Goal: Task Accomplishment & Management: Manage account settings

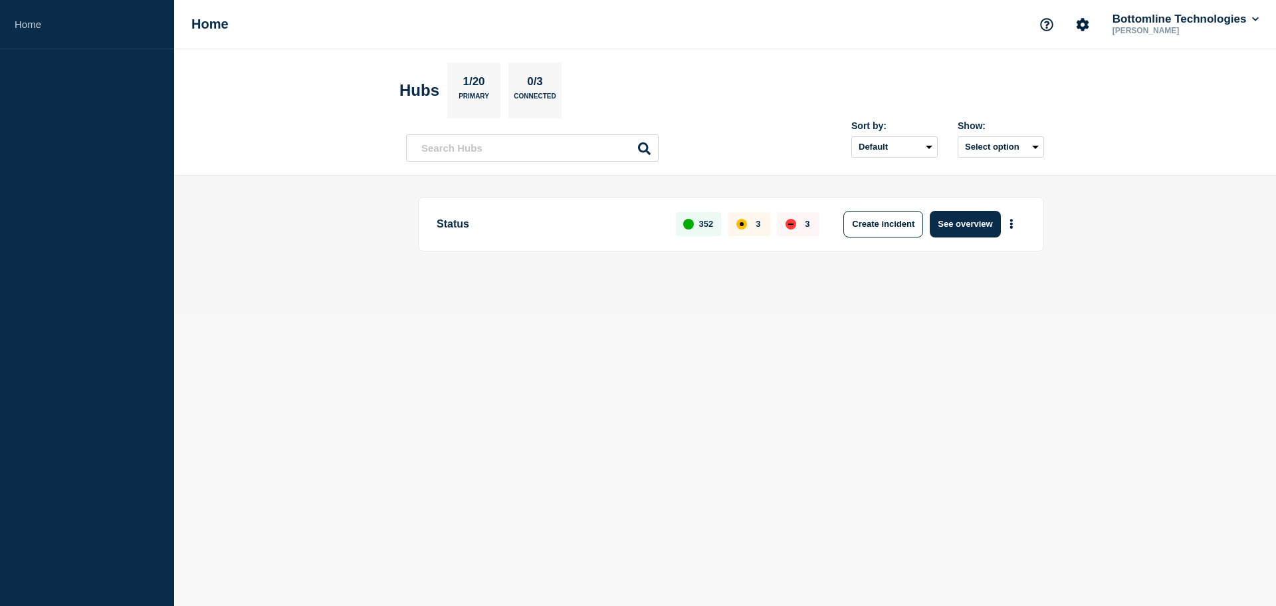
click at [69, 68] on aside "Home" at bounding box center [87, 303] width 174 height 606
click at [1038, 148] on button "Select option" at bounding box center [1001, 146] width 86 height 21
drag, startPoint x: 1121, startPoint y: 150, endPoint x: 1025, endPoint y: 189, distance: 103.2
click at [1120, 150] on header "Hubs 1/20 Primary 0/3 Connected Sort by: Default Last added Last updated Most a…" at bounding box center [725, 112] width 1102 height 126
click at [905, 229] on button "Create incident" at bounding box center [884, 224] width 80 height 27
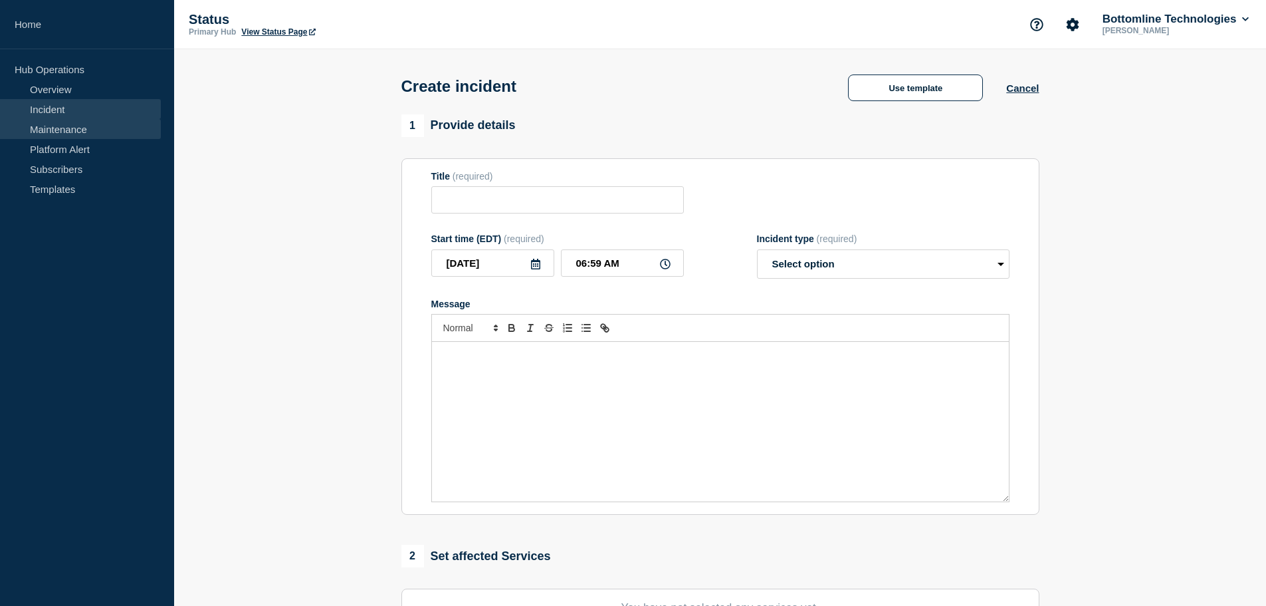
click at [64, 126] on link "Maintenance" at bounding box center [80, 129] width 161 height 20
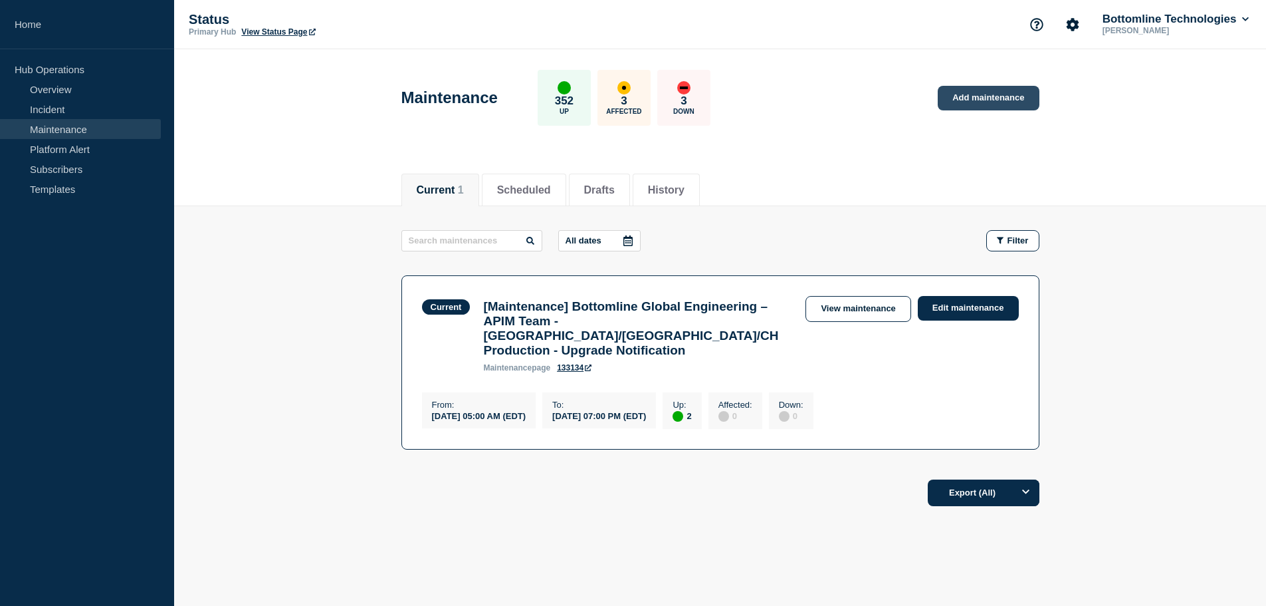
click at [979, 101] on link "Add maintenance" at bounding box center [988, 98] width 101 height 25
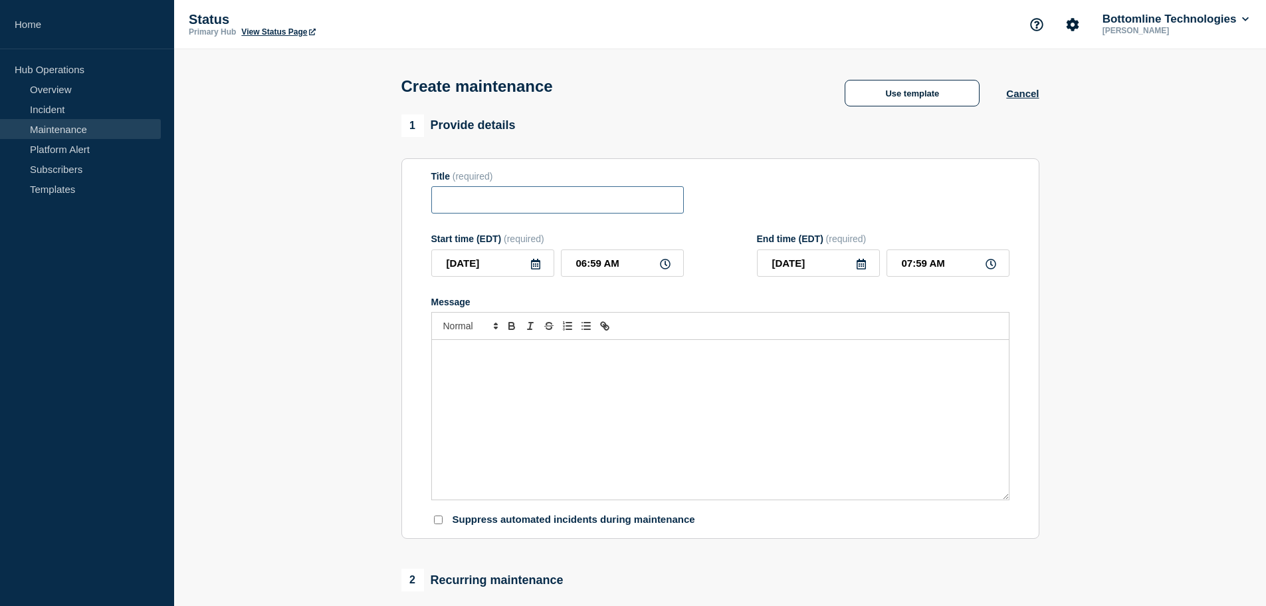
click at [545, 200] on input "Title" at bounding box center [557, 199] width 253 height 27
click at [945, 92] on button "Use template" at bounding box center [912, 93] width 135 height 27
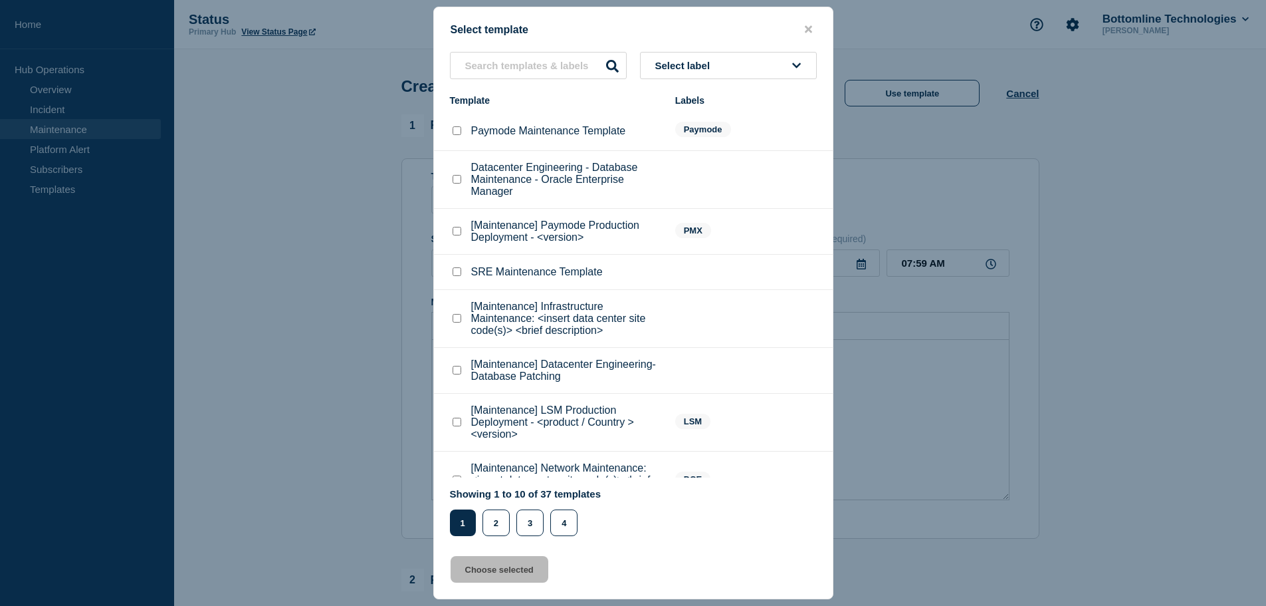
click at [715, 75] on button "Select label" at bounding box center [728, 65] width 177 height 27
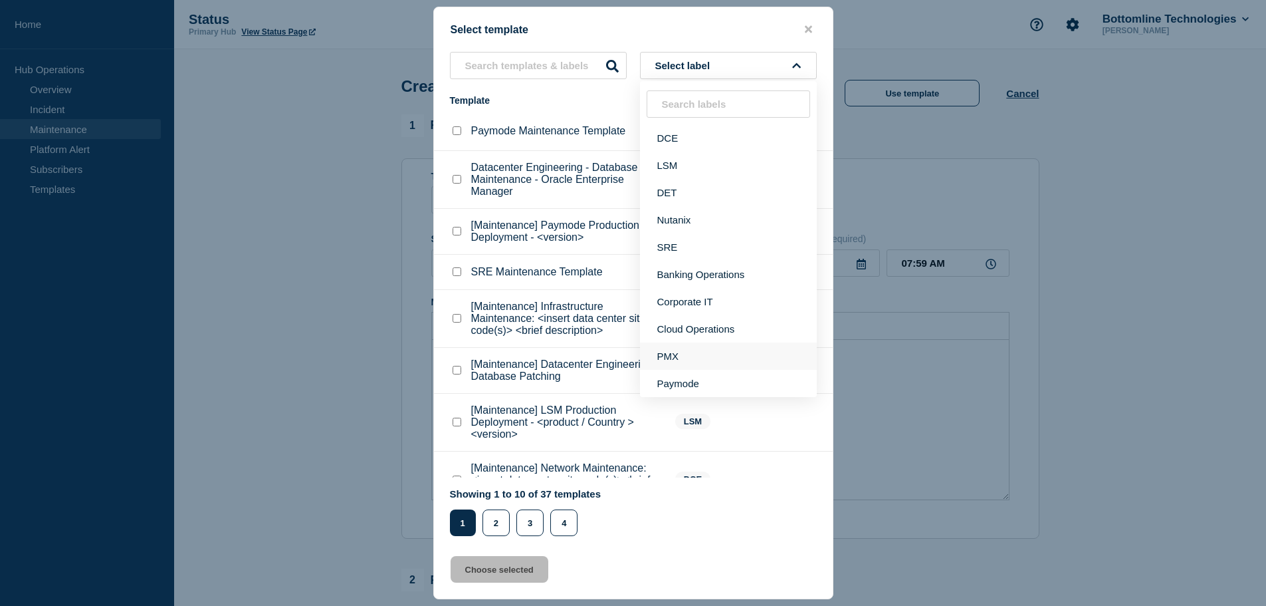
click at [689, 357] on button "PMX" at bounding box center [728, 355] width 177 height 27
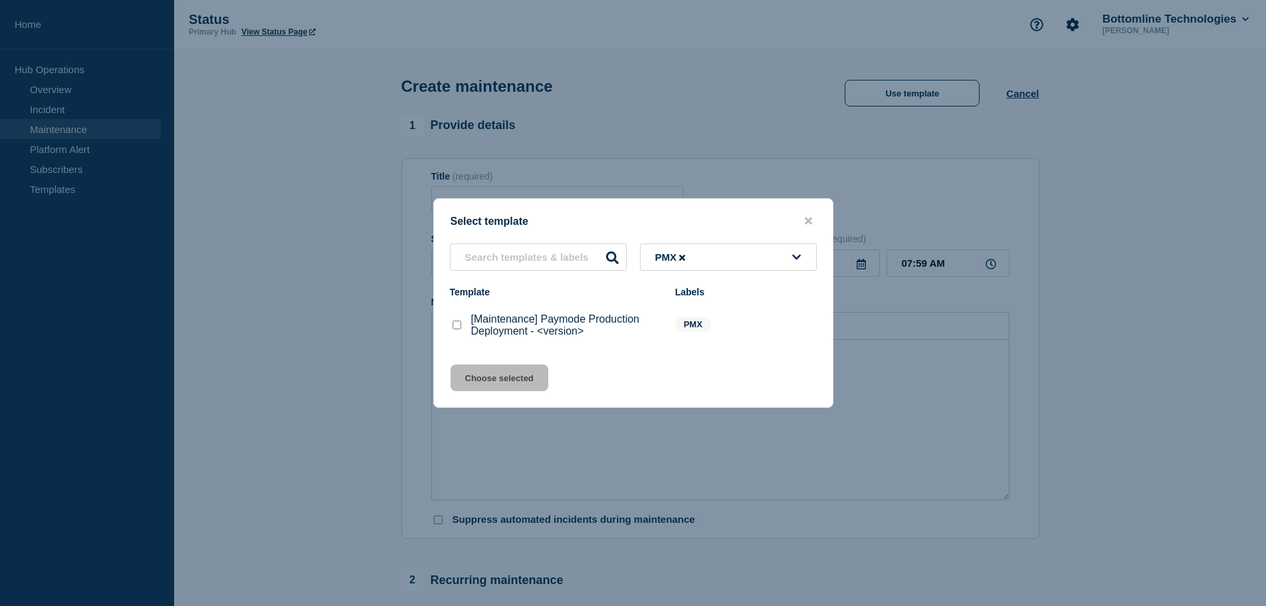
click at [793, 257] on icon at bounding box center [796, 257] width 9 height 10
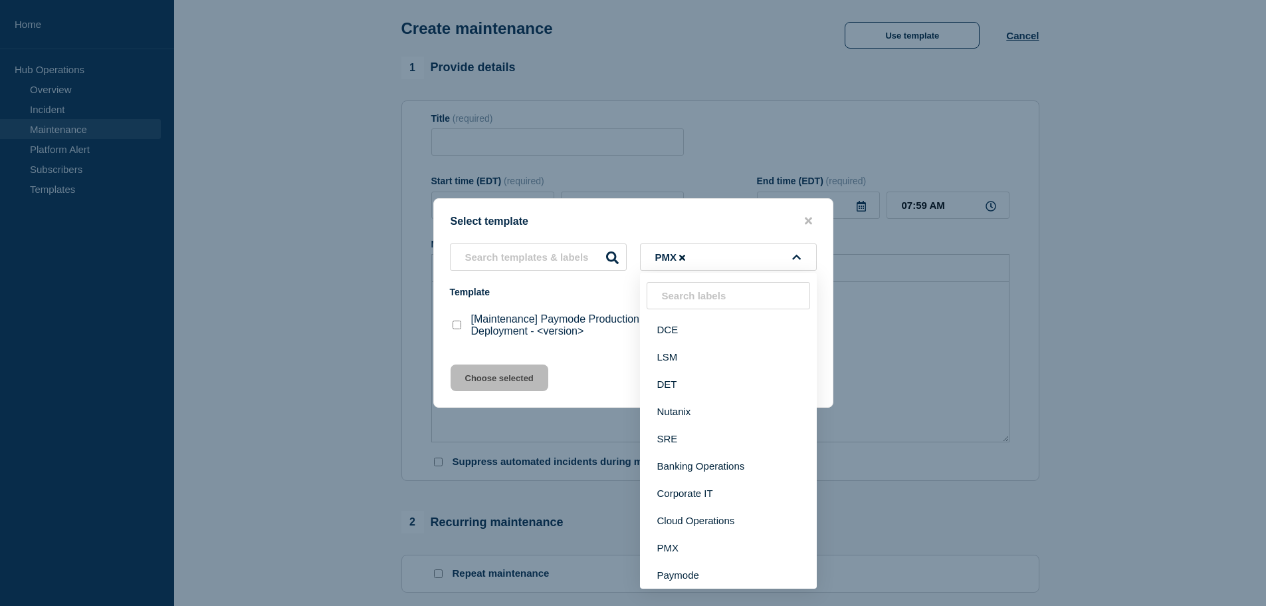
scroll to position [199, 0]
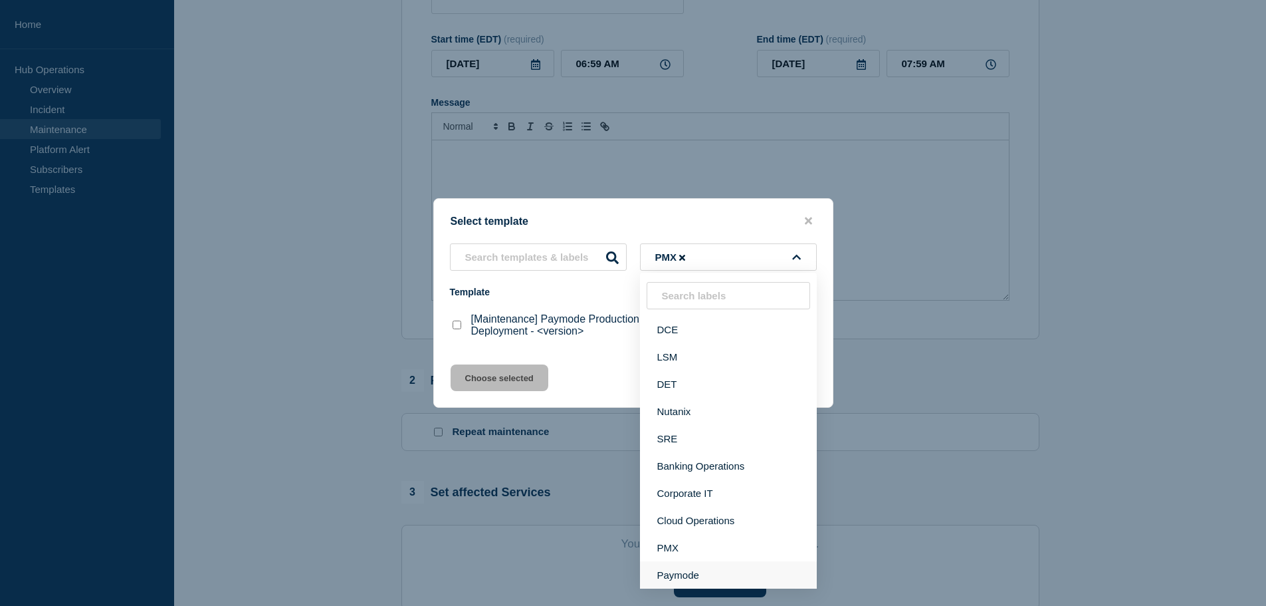
click at [696, 575] on button "Paymode" at bounding box center [728, 574] width 177 height 27
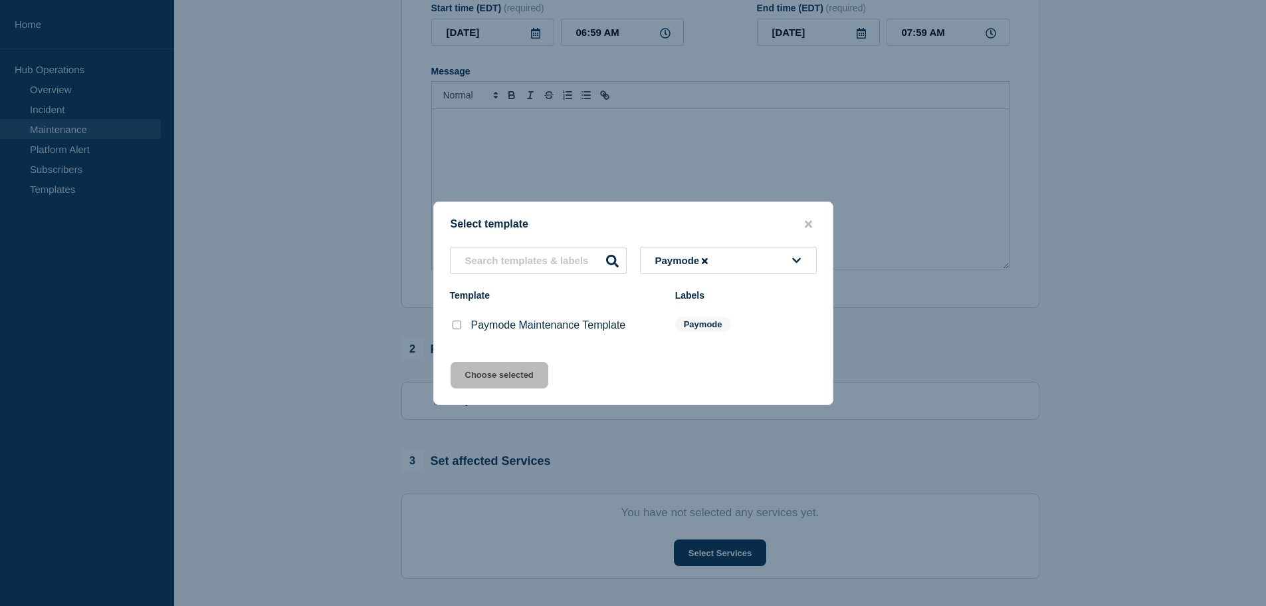
scroll to position [221, 0]
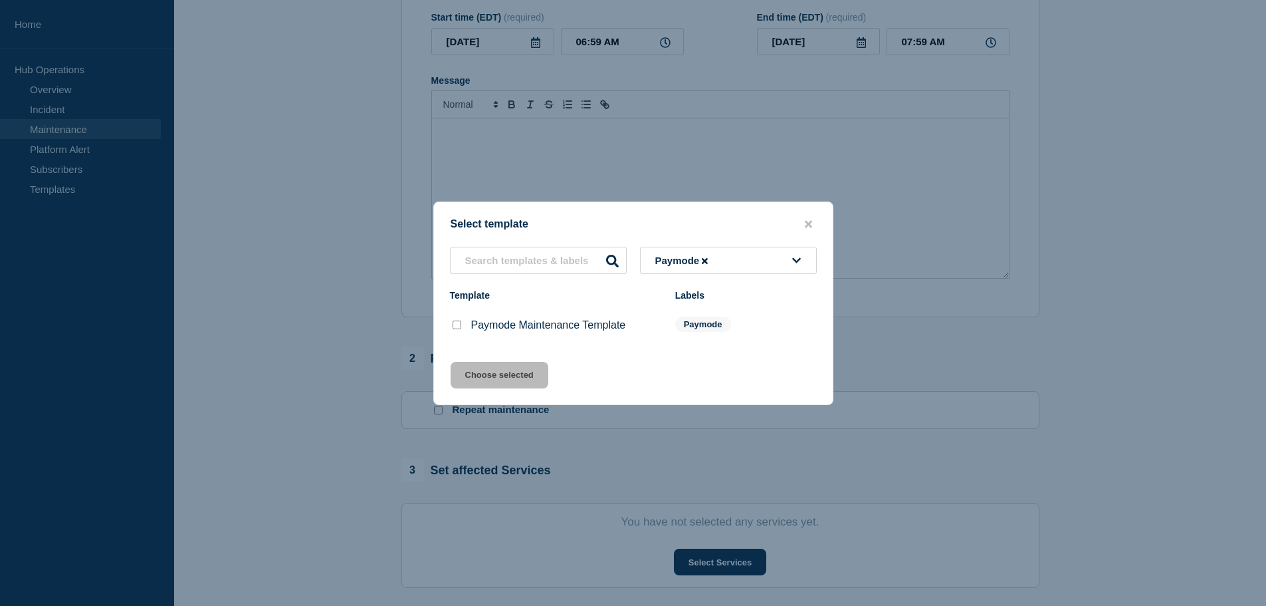
click at [576, 326] on p "Paymode Maintenance Template" at bounding box center [548, 325] width 155 height 12
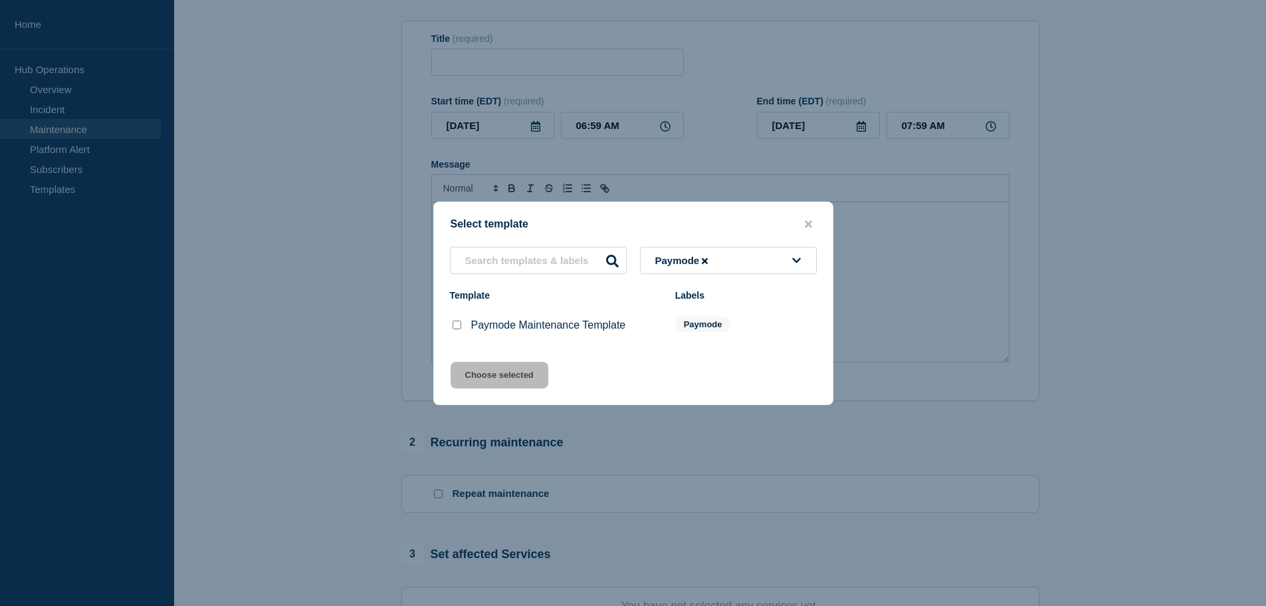
scroll to position [133, 0]
click at [700, 258] on span "Paymode" at bounding box center [683, 260] width 56 height 11
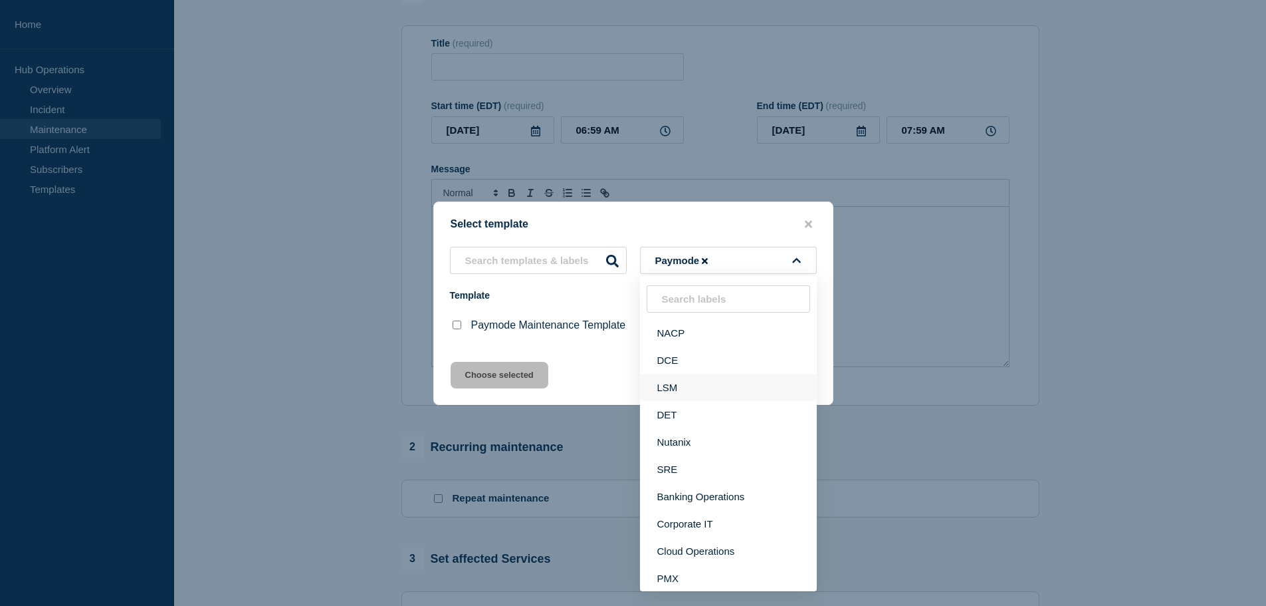
scroll to position [27, 0]
click at [685, 546] on button "PMX" at bounding box center [728, 550] width 177 height 27
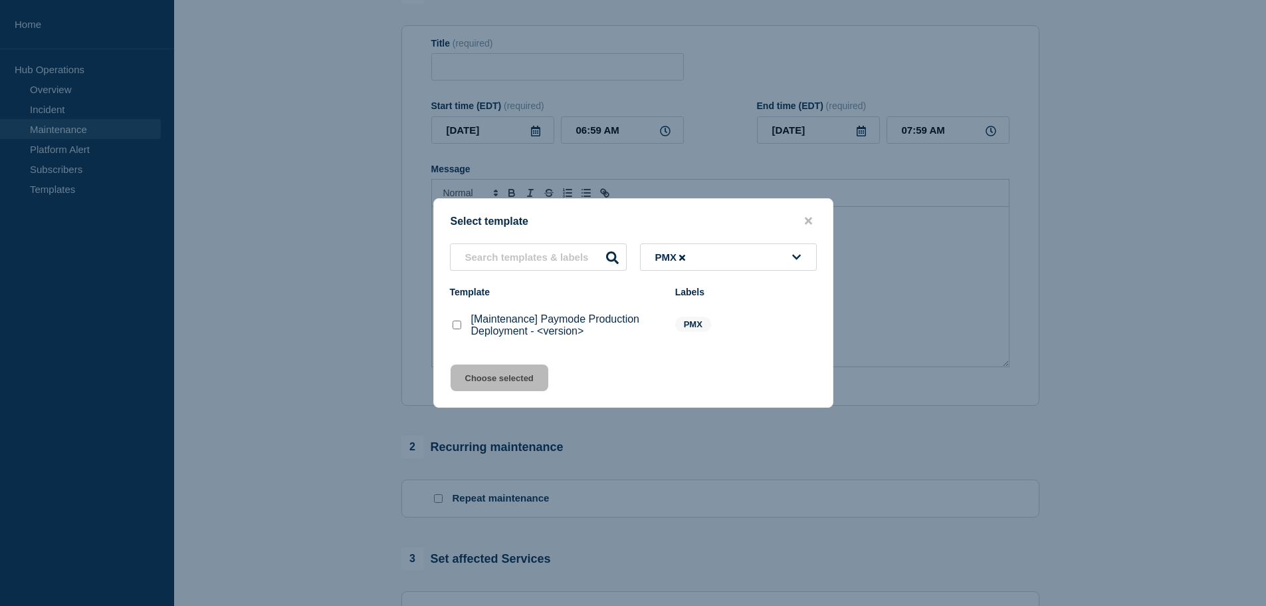
click at [575, 324] on p "[Maintenance] Paymode Production Deployment - <version>" at bounding box center [566, 325] width 191 height 24
click at [453, 328] on checkbox"] "[Maintenance] Paymode Production Deployment - <version> checkbox" at bounding box center [457, 324] width 9 height 9
checkbox checkbox"] "true"
click at [503, 380] on button "Choose selected" at bounding box center [500, 377] width 98 height 27
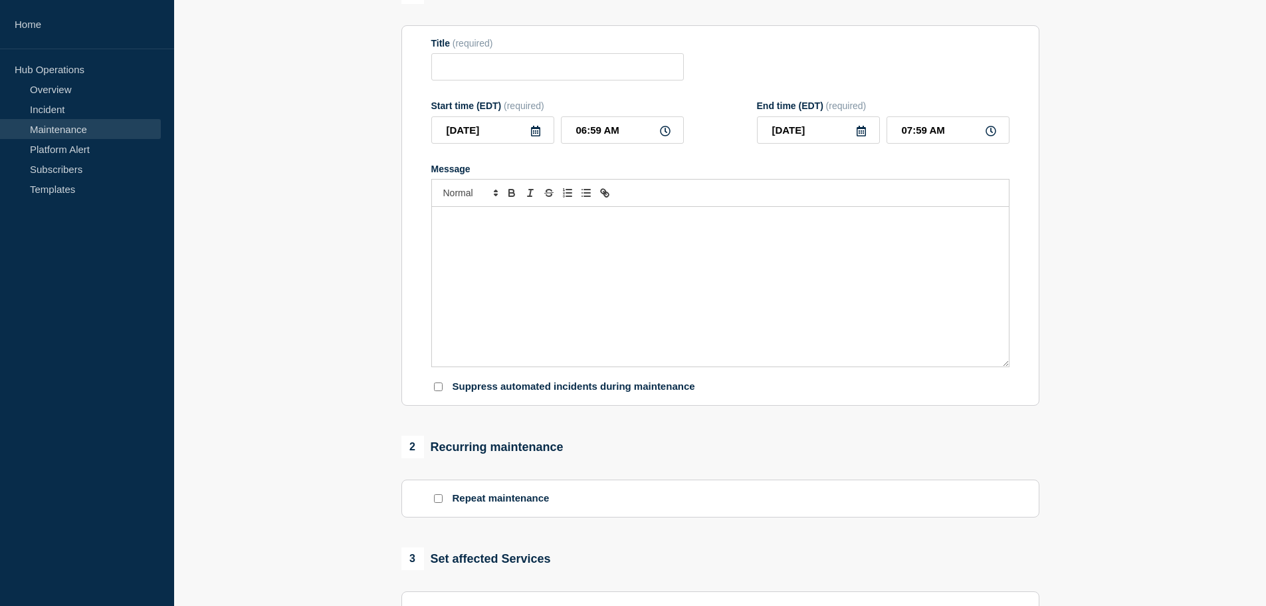
type input "[Maintenance] Paymode Production Deployment - <version>"
type input "10:59 AM"
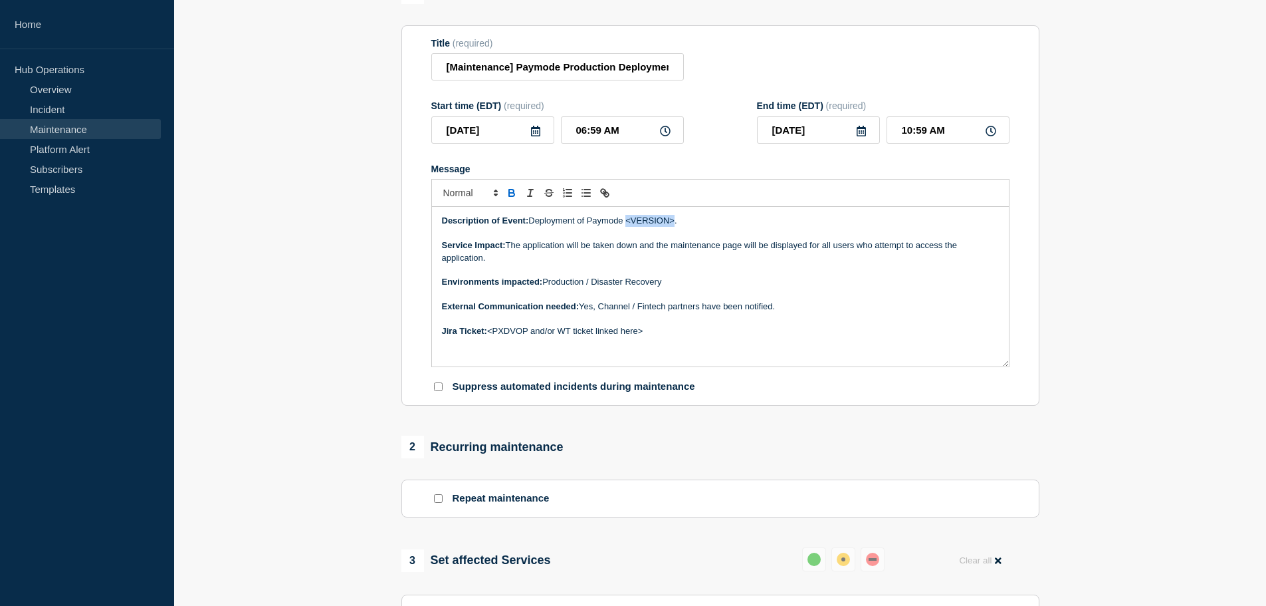
drag, startPoint x: 629, startPoint y: 223, endPoint x: 676, endPoint y: 223, distance: 47.2
click at [676, 223] on p "Description of Event: Deployment of Paymode <VERSION>." at bounding box center [720, 221] width 557 height 12
click at [702, 225] on p "Description of Event: Deployment of Paymode 4.11.1." at bounding box center [720, 221] width 557 height 12
drag, startPoint x: 628, startPoint y: 223, endPoint x: 652, endPoint y: 223, distance: 23.9
click at [652, 223] on p "Description of Event: Deployment of Paymode 4.11.1" at bounding box center [720, 221] width 557 height 12
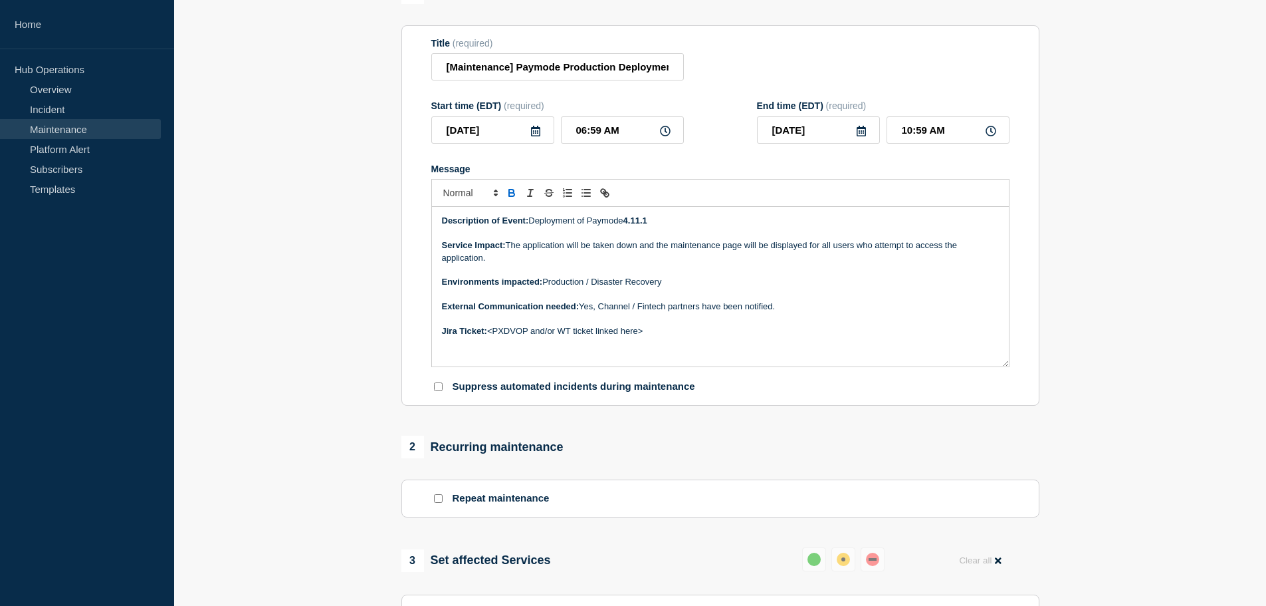
click at [772, 224] on p "Description of Event: Deployment of Paymode 4.11.1" at bounding box center [720, 221] width 557 height 12
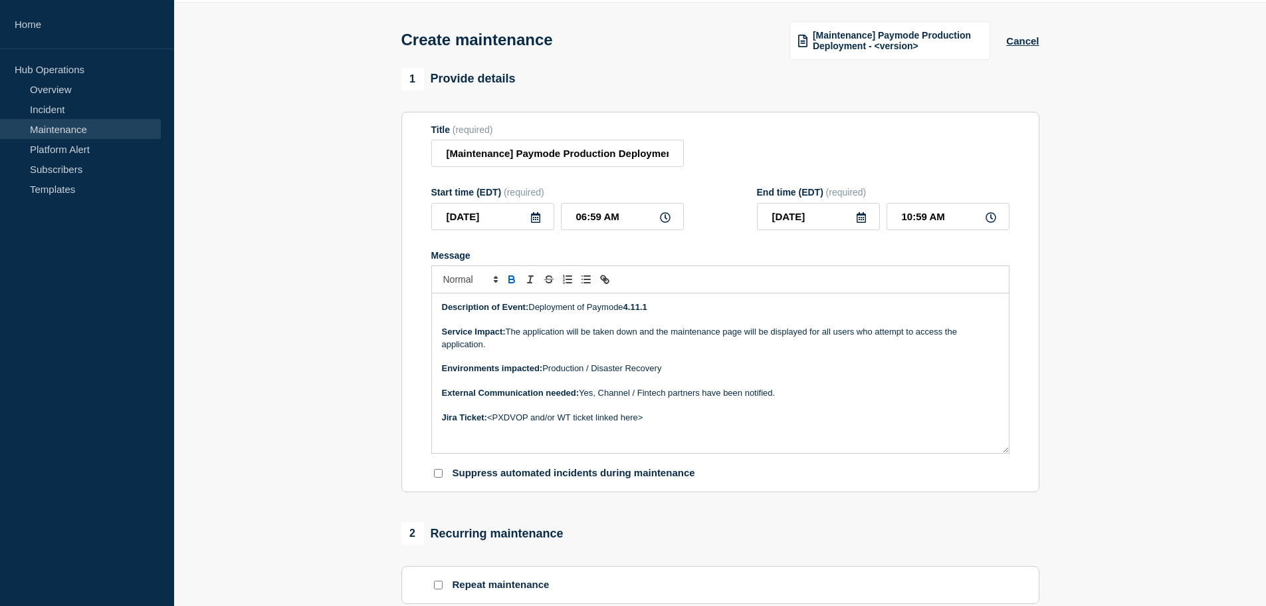
scroll to position [0, 0]
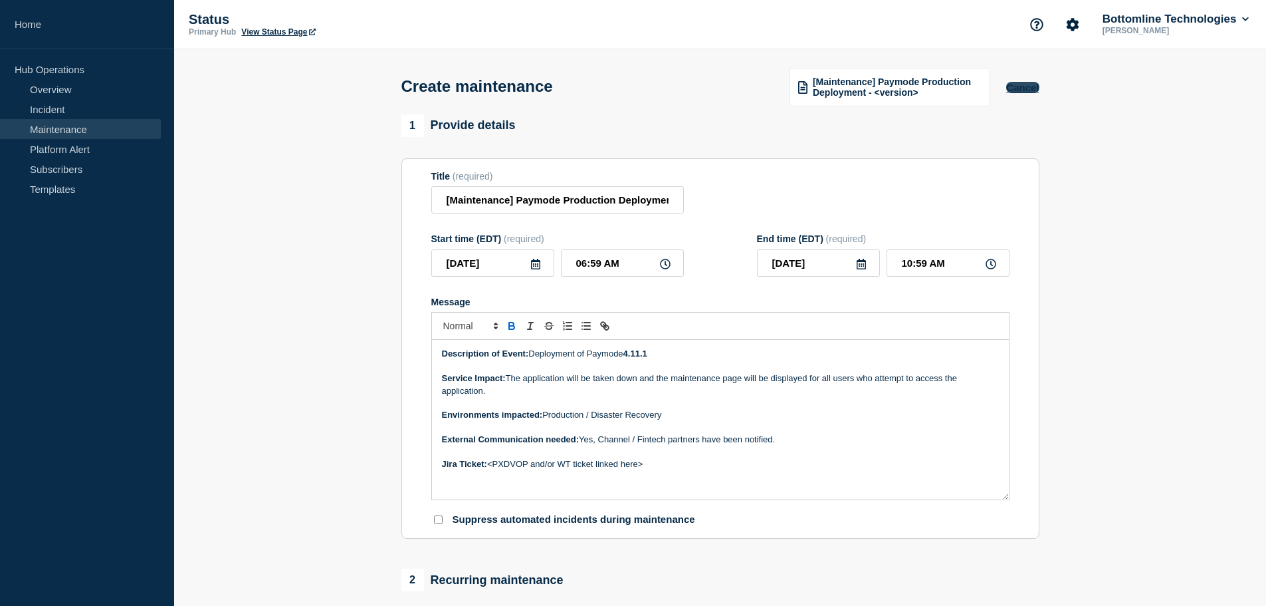
click at [1030, 90] on button "Cancel" at bounding box center [1022, 87] width 33 height 11
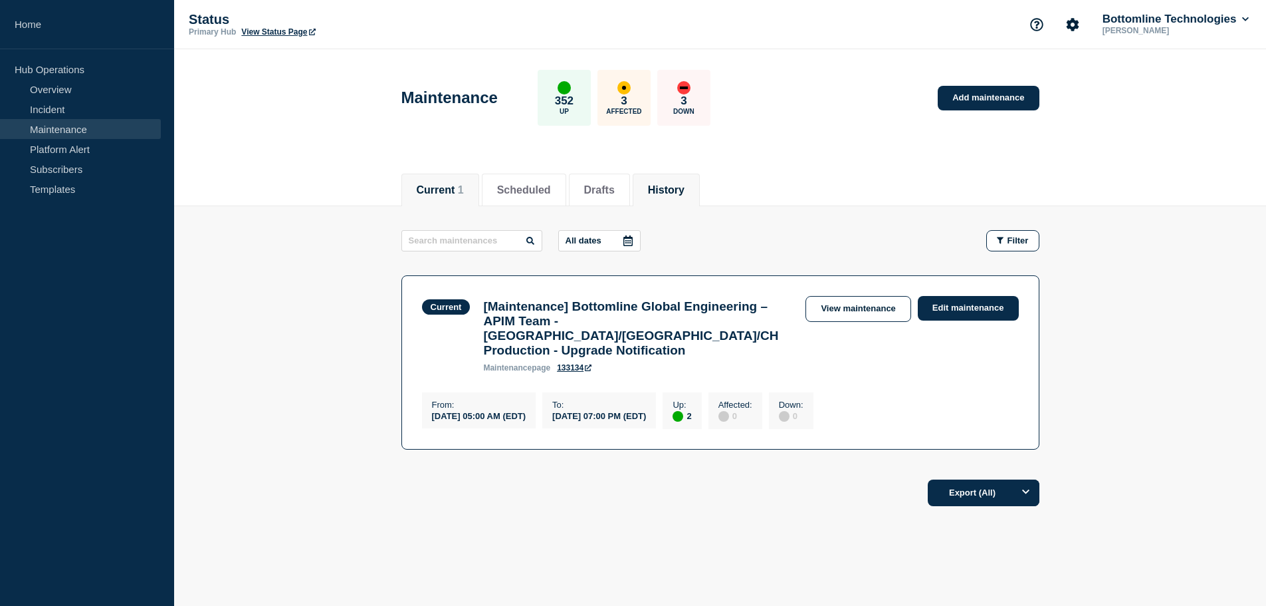
click at [685, 189] on button "History" at bounding box center [666, 190] width 37 height 12
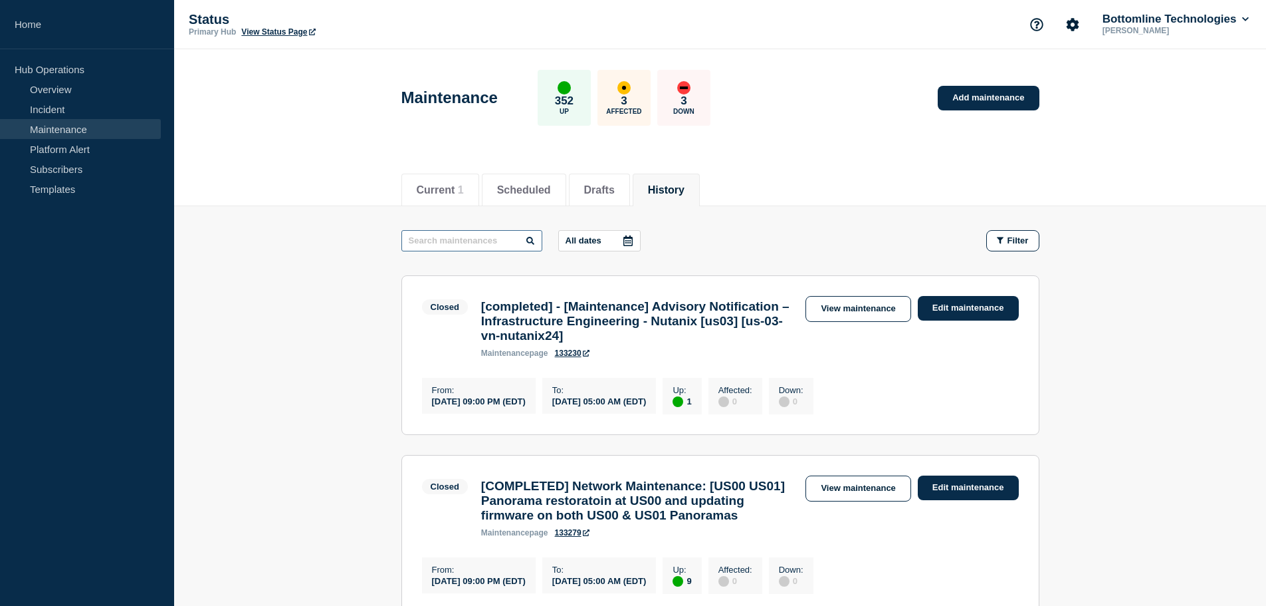
click at [453, 243] on input "text" at bounding box center [472, 240] width 141 height 21
type input "Paymode"
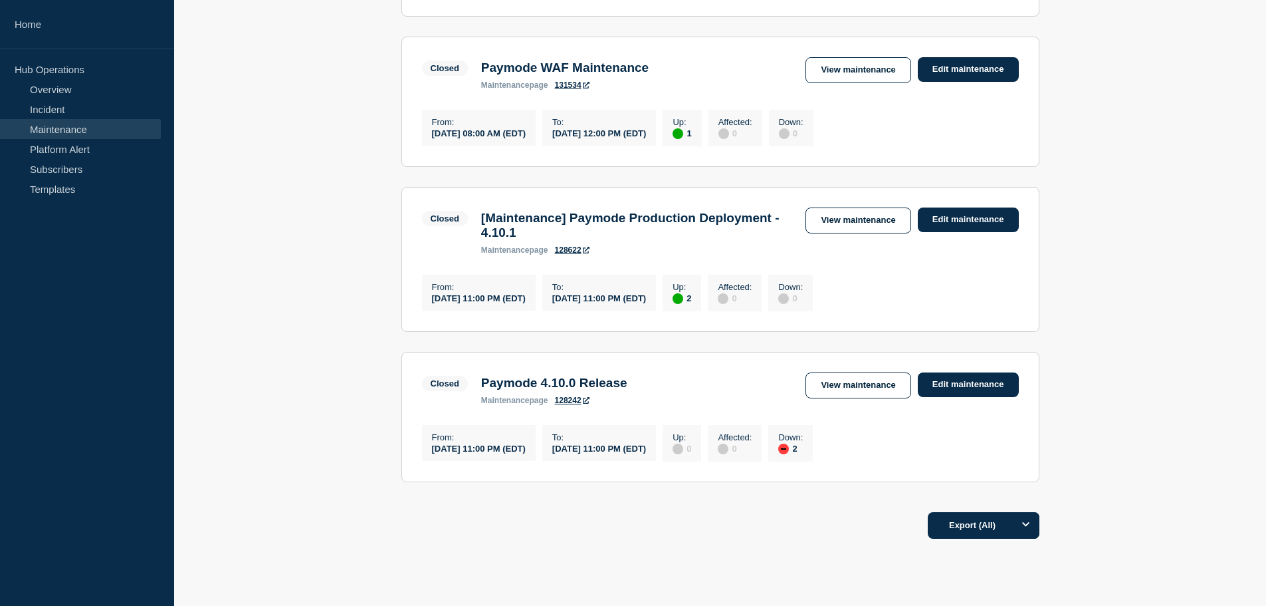
scroll to position [576, 0]
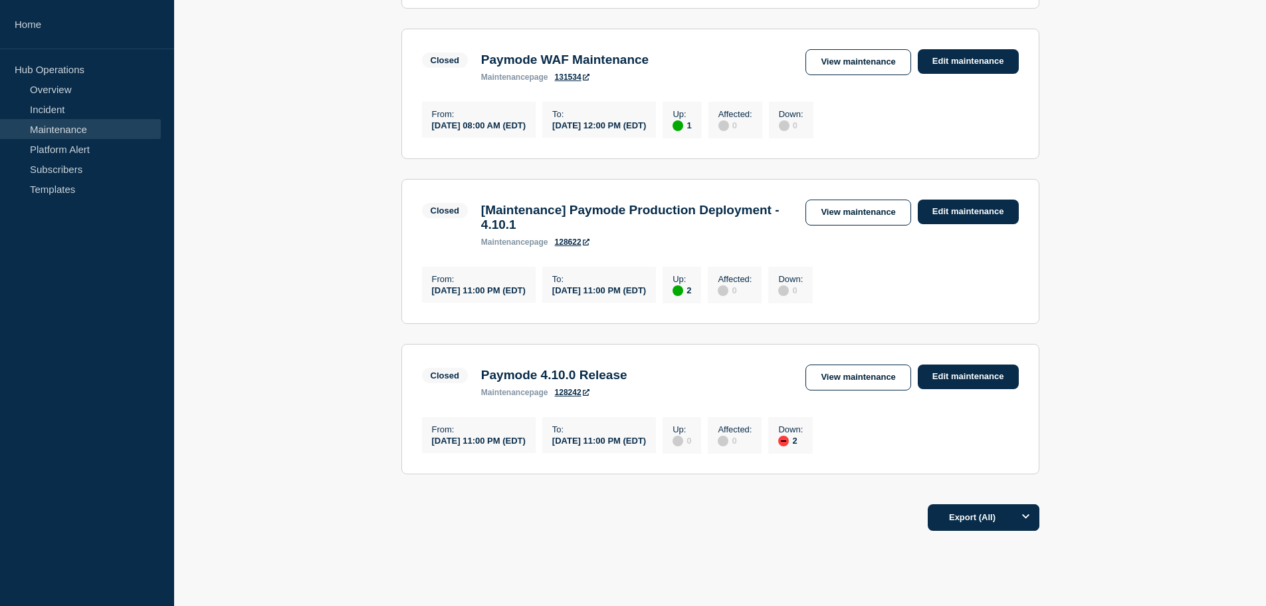
click at [637, 232] on h3 "[Maintenance] Paymode Production Deployment - 4.10.1" at bounding box center [637, 217] width 312 height 29
click at [842, 225] on link "View maintenance" at bounding box center [858, 212] width 105 height 26
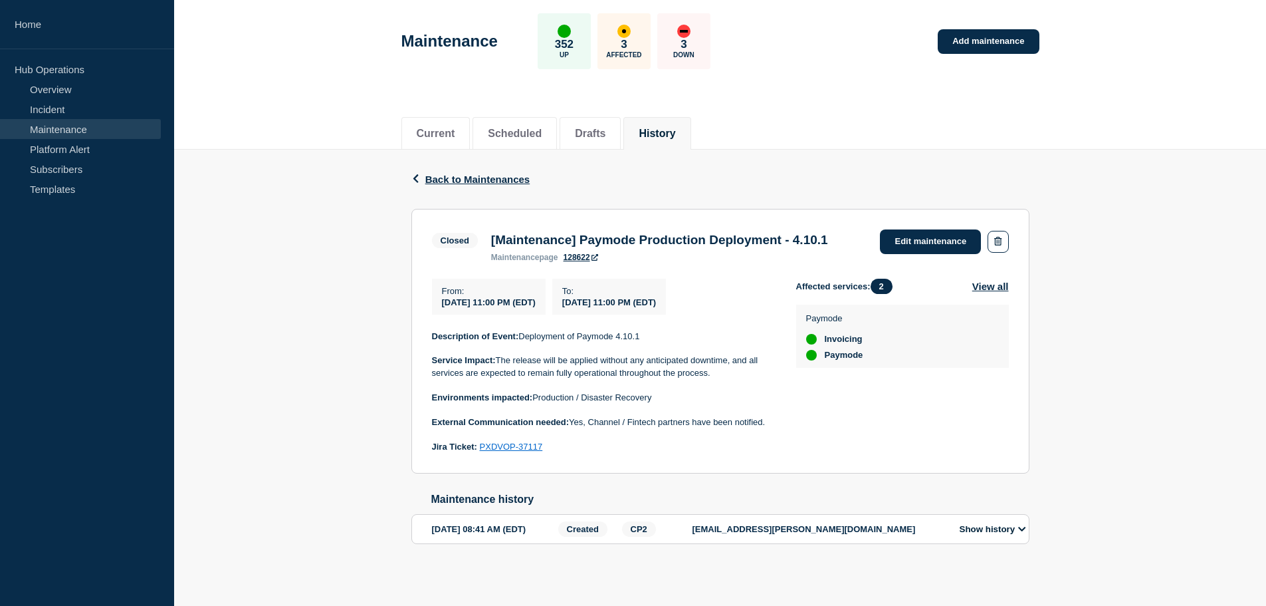
scroll to position [92, 0]
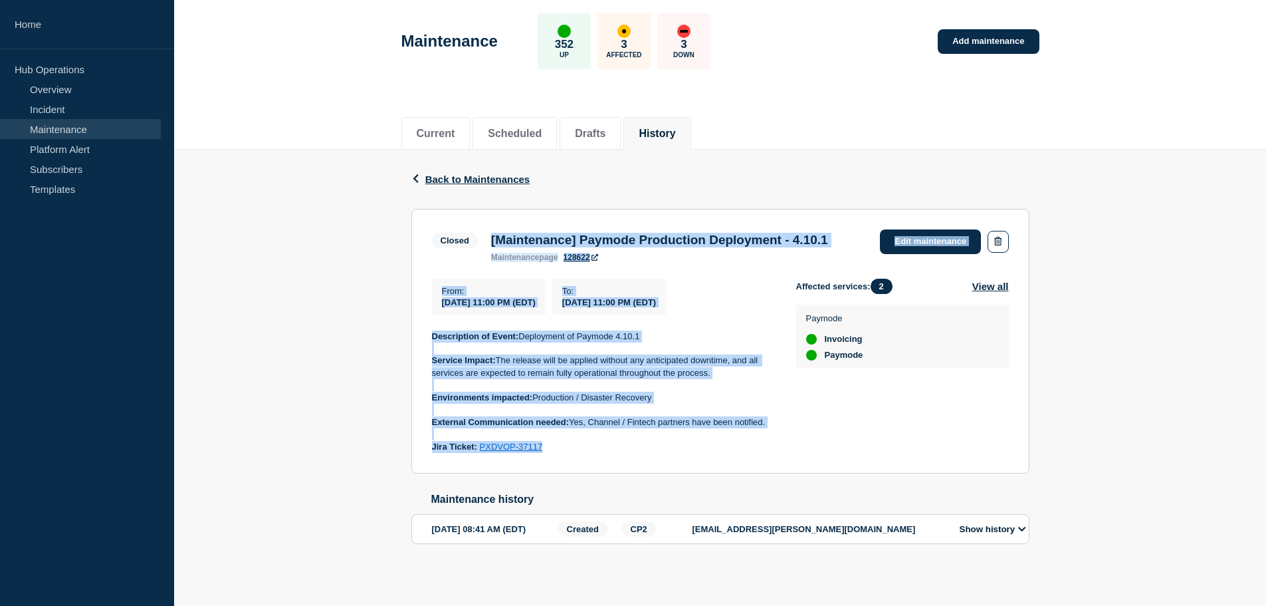
drag, startPoint x: 603, startPoint y: 438, endPoint x: 487, endPoint y: 209, distance: 257.2
click at [487, 209] on section "Closed [Maintenance] Paymode Production Deployment - 4.10.1 maintenance page 12…" at bounding box center [721, 341] width 618 height 265
copy section "[Maintenance] Paymode Production Deployment - 4.10.1 maintenance page 128622 Ed…"
click at [709, 254] on section "Closed [Maintenance] Paymode Production Deployment - 4.10.1 maintenance page 12…" at bounding box center [721, 341] width 618 height 265
click at [631, 233] on h3 "[Maintenance] Paymode Production Deployment - 4.10.1" at bounding box center [659, 240] width 337 height 15
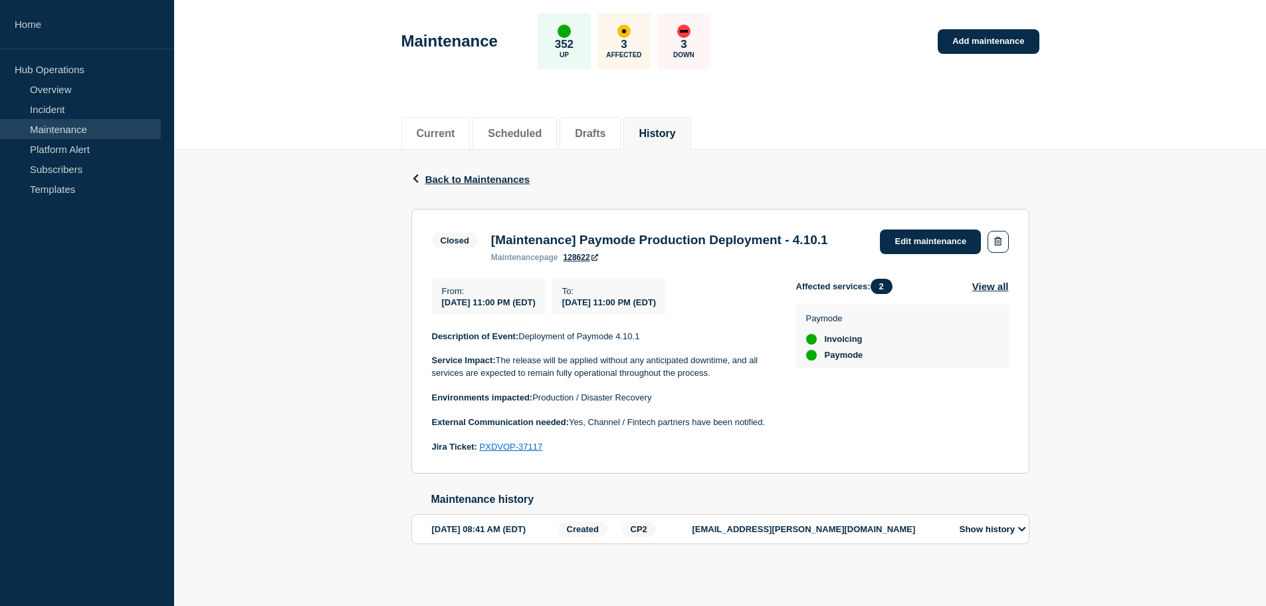
click at [581, 253] on link "128622" at bounding box center [581, 257] width 35 height 9
click at [60, 133] on link "Maintenance" at bounding box center [80, 129] width 161 height 20
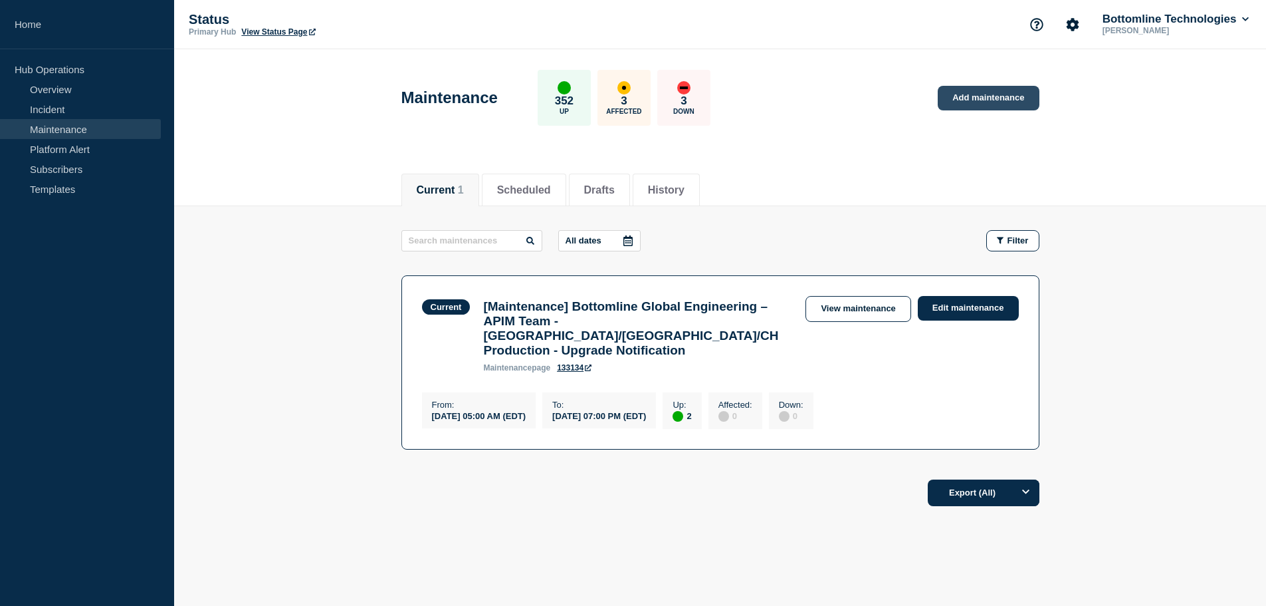
click at [1014, 92] on link "Add maintenance" at bounding box center [988, 98] width 101 height 25
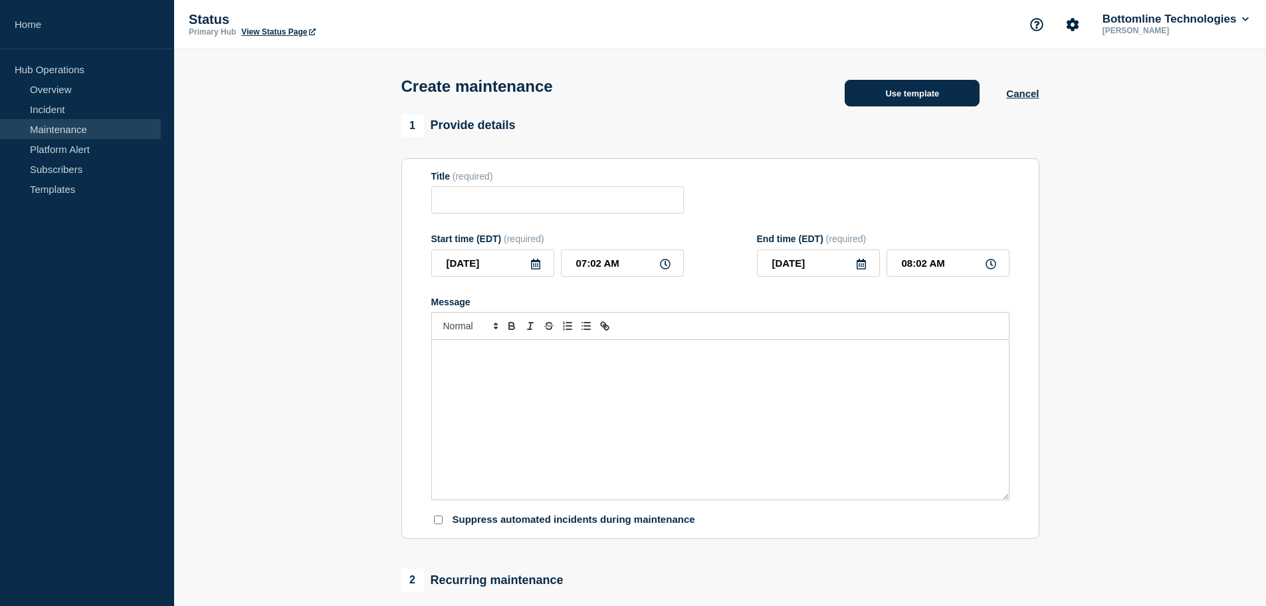
click at [940, 101] on button "Use template" at bounding box center [912, 93] width 135 height 27
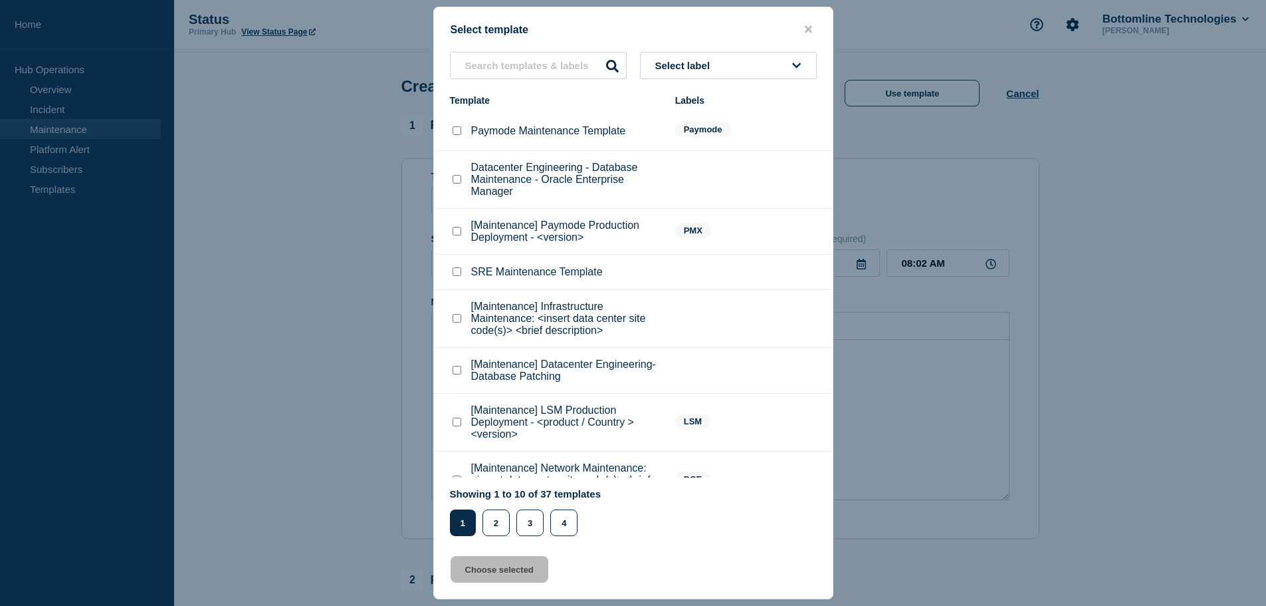
click at [537, 135] on p "Paymode Maintenance Template" at bounding box center [548, 131] width 155 height 12
click at [459, 135] on input "Paymode Maintenance Template checkbox" at bounding box center [457, 130] width 9 height 9
checkbox input "true"
click at [512, 570] on button "Choose selected" at bounding box center [500, 569] width 98 height 27
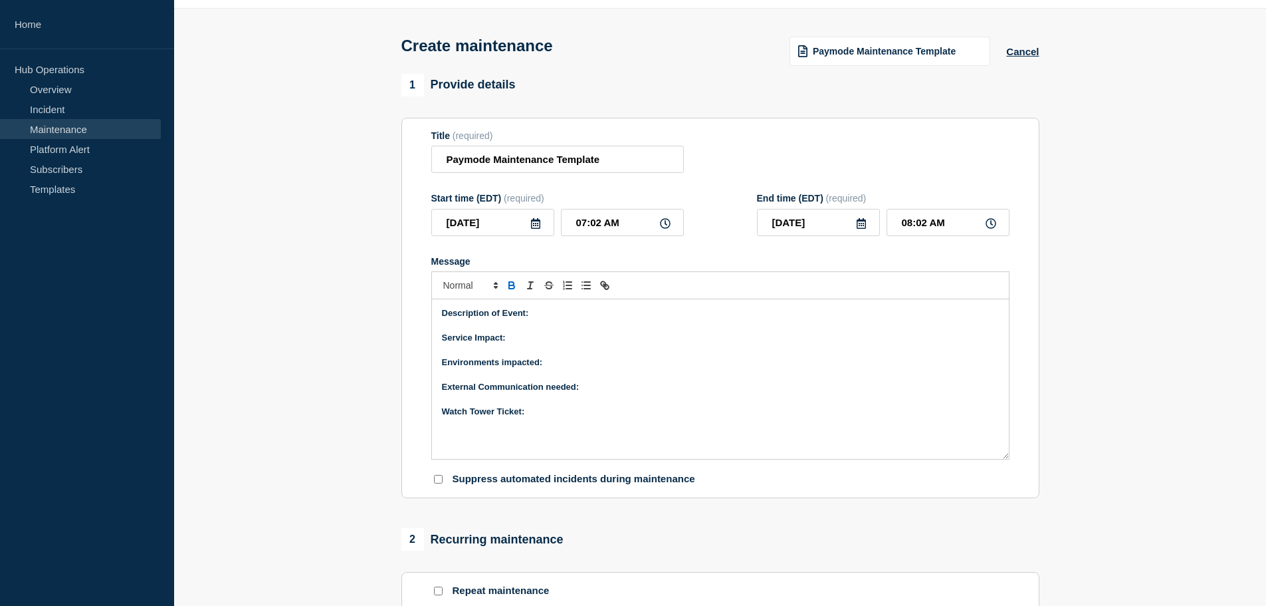
scroll to position [45, 0]
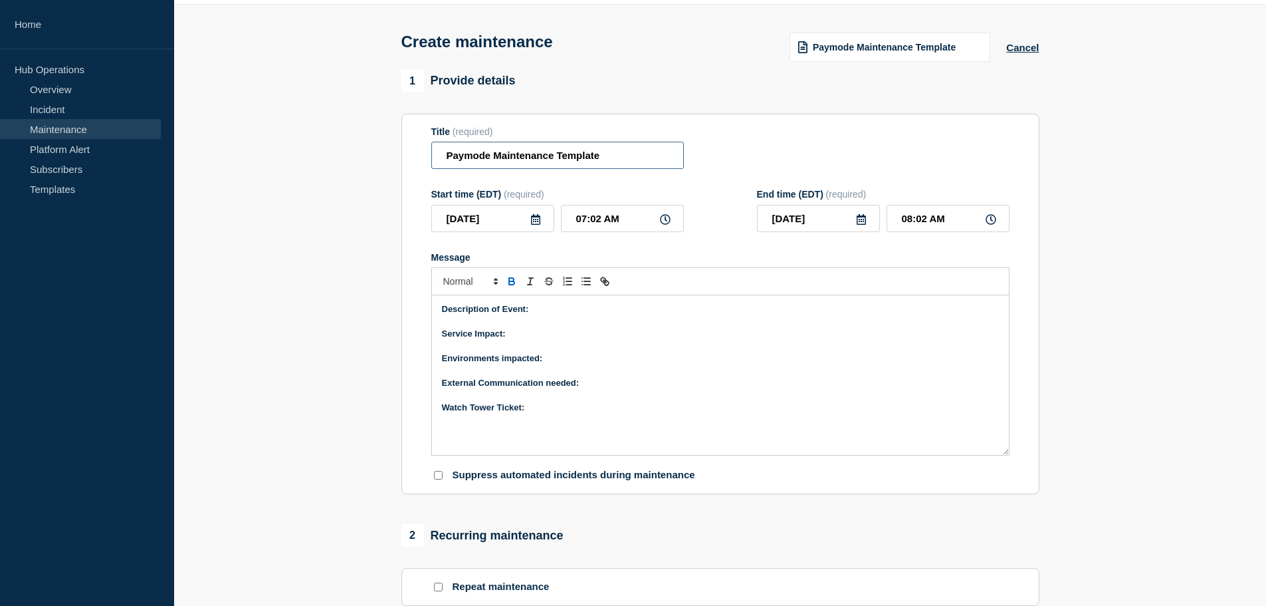
drag, startPoint x: 620, startPoint y: 164, endPoint x: 348, endPoint y: 159, distance: 271.9
click at [348, 159] on section "1 Provide details Title (required) Paymode Maintenance Template Start time (EDT…" at bounding box center [720, 531] width 1092 height 923
paste input "[Maintenance] Paymode Production Deployment - 4.10.1"
click at [660, 161] on input "[Maintenance] Paymode Production Deployment - 4.10.1" at bounding box center [557, 155] width 253 height 27
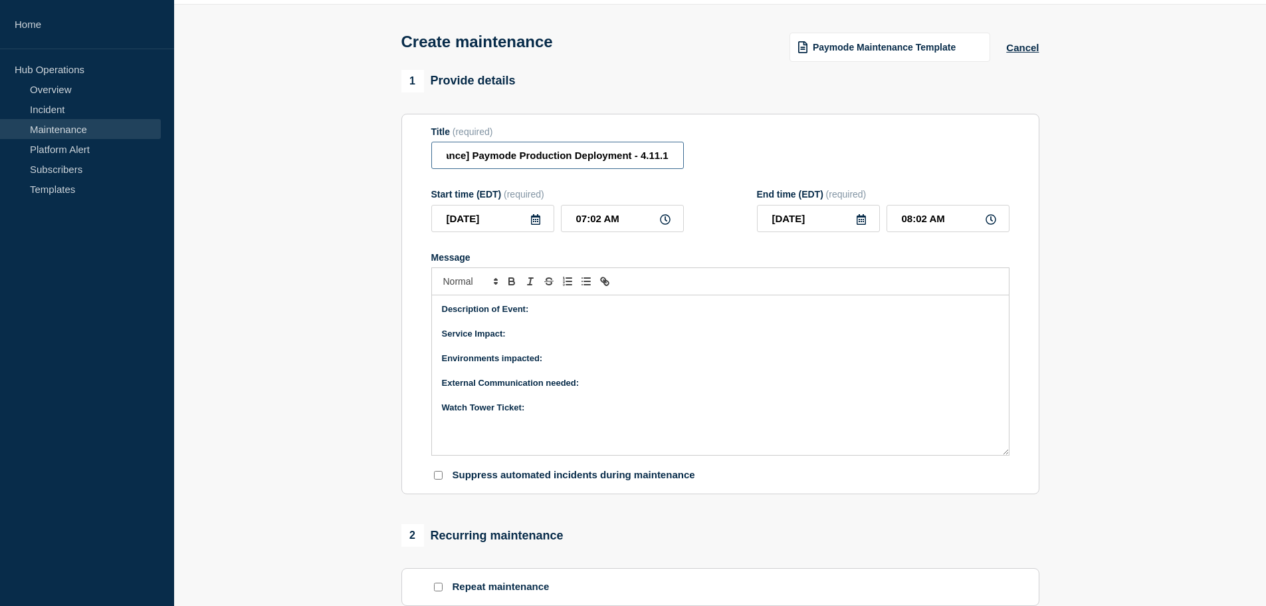
scroll to position [0, 43]
type input "[Maintenance] Paymode Production Deployment - 4.11.1"
click at [536, 221] on icon at bounding box center [535, 219] width 11 height 11
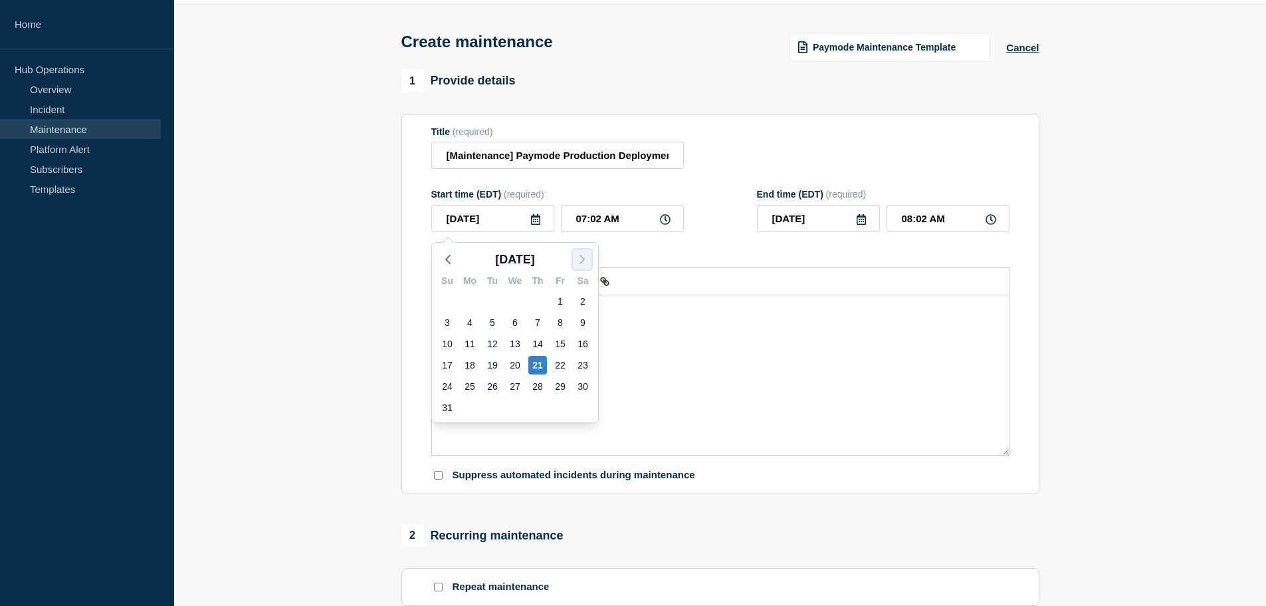
click at [584, 259] on polyline "button" at bounding box center [582, 259] width 4 height 8
click at [496, 299] on div "2" at bounding box center [492, 301] width 19 height 19
type input "[DATE]"
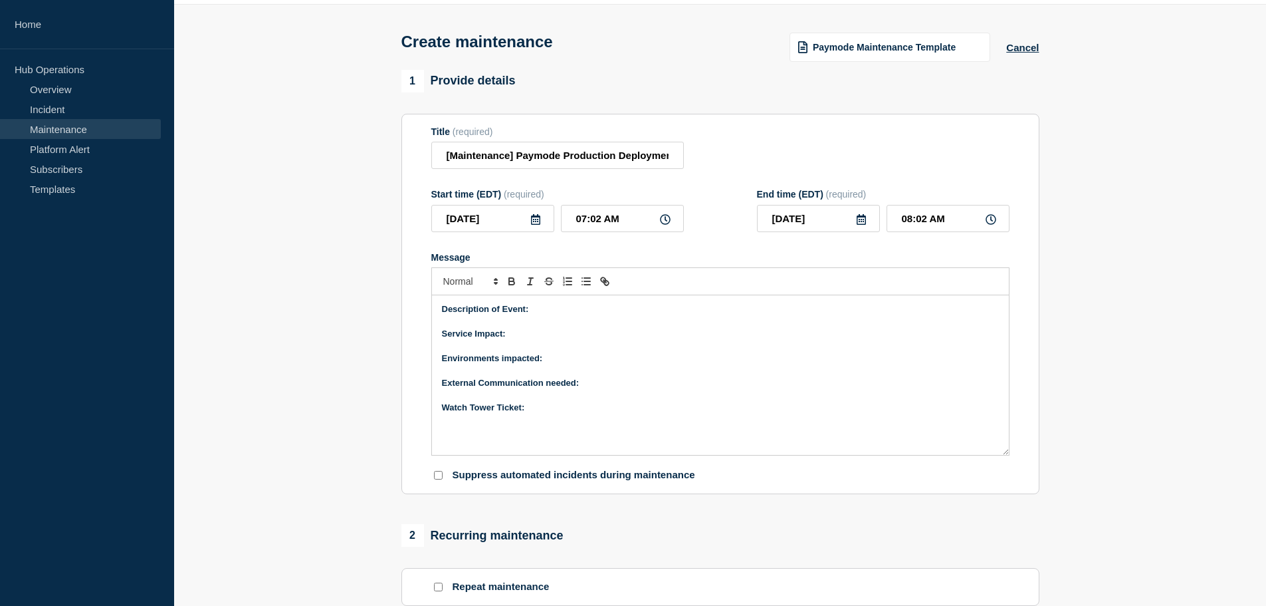
click at [666, 223] on icon at bounding box center [665, 219] width 11 height 11
click at [622, 221] on input "07:02 AM" at bounding box center [622, 218] width 123 height 27
drag, startPoint x: 577, startPoint y: 222, endPoint x: 586, endPoint y: 225, distance: 9.7
click at [586, 225] on input "07:02 AM" at bounding box center [622, 218] width 123 height 27
type input "11:02 AM"
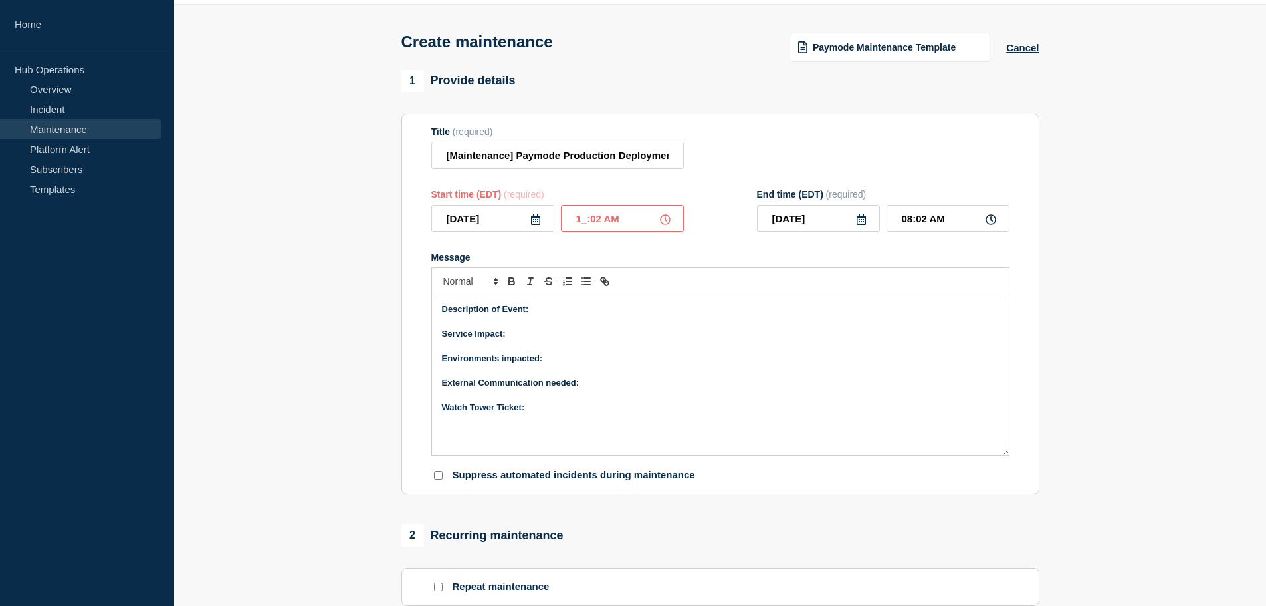
type input "12:02 PM"
click at [600, 222] on input "11:02 AM" at bounding box center [622, 218] width 123 height 27
type input "11:00 AM"
type input "12:00 PM"
click at [610, 222] on input "11:00 AM" at bounding box center [622, 218] width 123 height 27
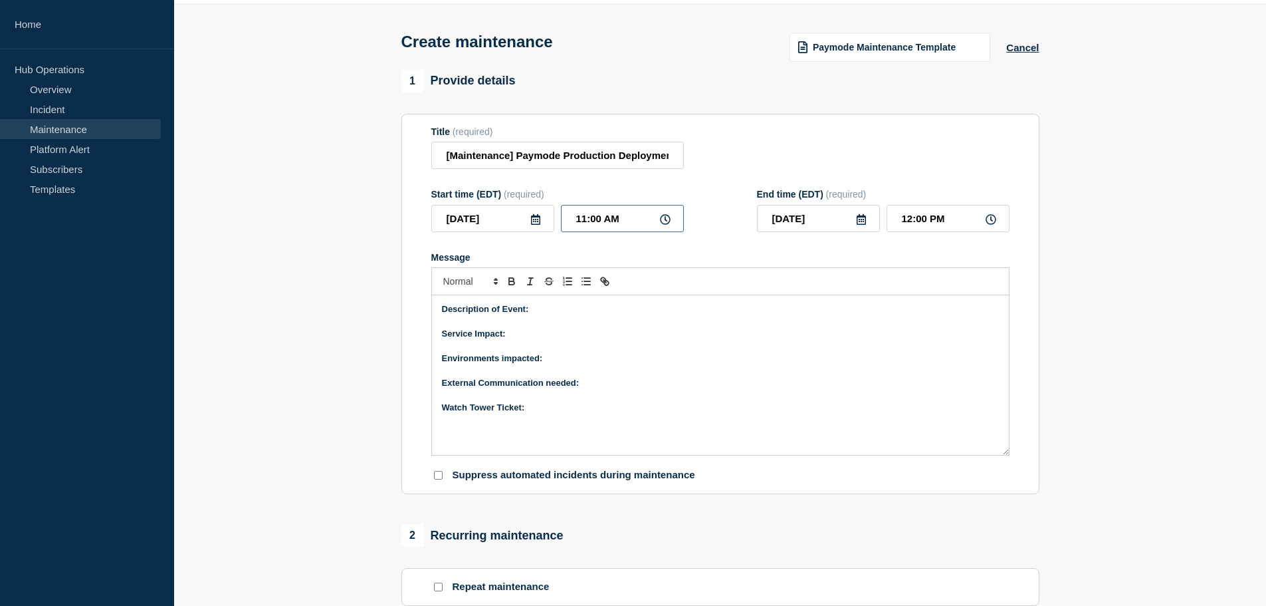
type input "11:00 PM"
type input "[DATE]"
drag, startPoint x: 901, startPoint y: 222, endPoint x: 912, endPoint y: 223, distance: 10.7
click at [912, 223] on input "12:00 AM" at bounding box center [948, 218] width 123 height 27
type input "05:00 AM"
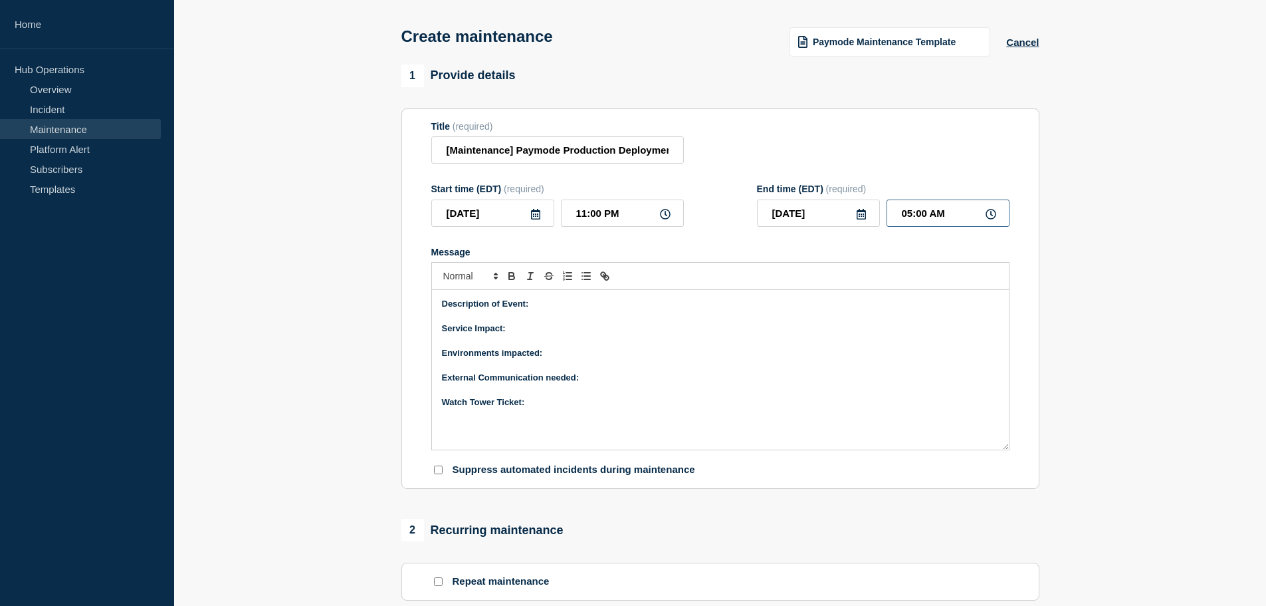
scroll to position [66, 0]
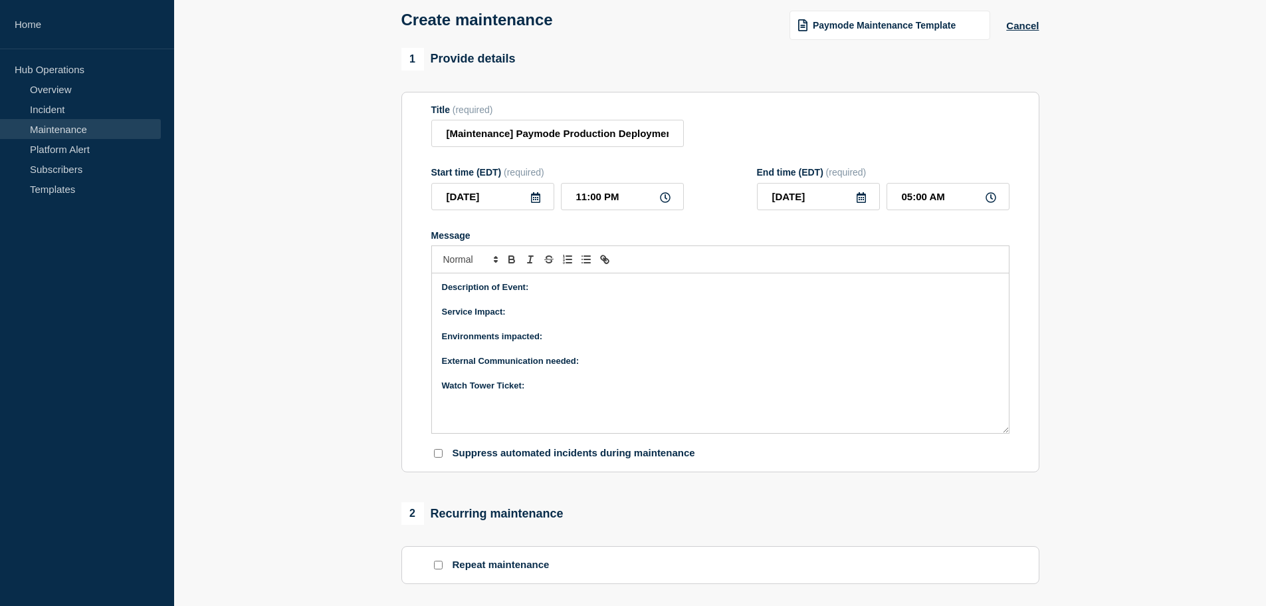
click at [546, 293] on p "Description of Event:" at bounding box center [720, 287] width 557 height 12
click at [643, 291] on span "Deployment of Paymode 4.10.1" at bounding box center [589, 287] width 121 height 10
click at [617, 310] on p "Service Impact:" at bounding box center [720, 312] width 557 height 12
click at [513, 306] on p "Message" at bounding box center [720, 300] width 557 height 12
click at [515, 314] on p "Service Impact:" at bounding box center [720, 312] width 557 height 12
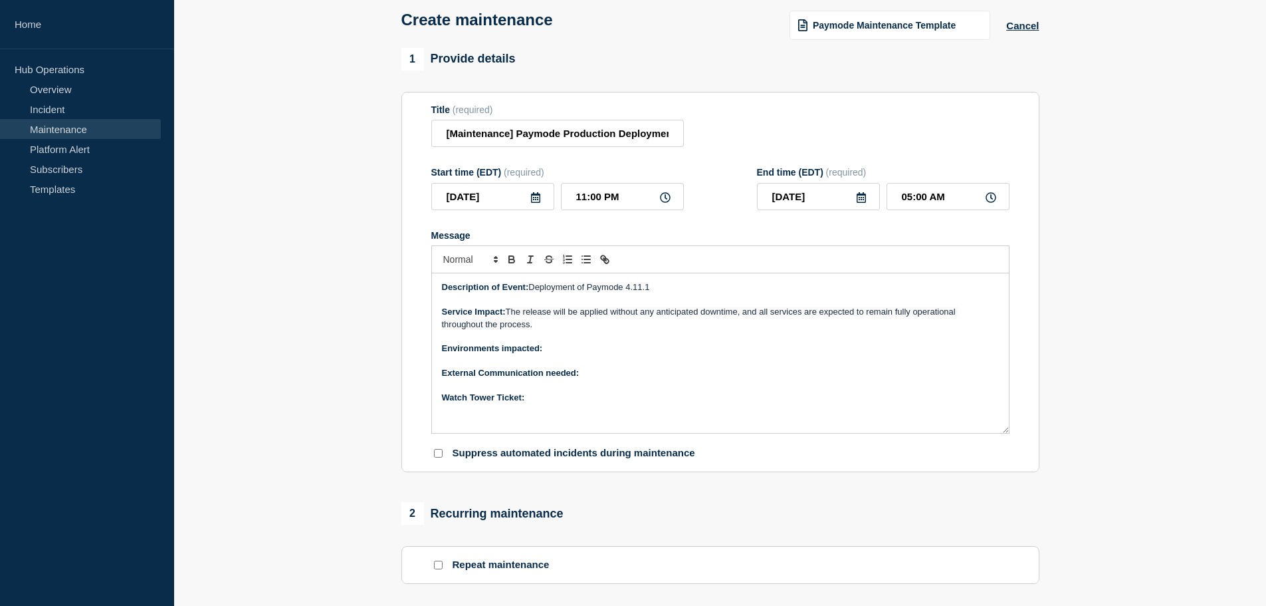
click at [573, 350] on p "Environments impacted:" at bounding box center [720, 348] width 557 height 12
click at [590, 372] on p "External Communication needed:" at bounding box center [720, 373] width 557 height 12
click at [458, 400] on strong "Watch Tower Ticket:" at bounding box center [483, 397] width 83 height 10
drag, startPoint x: 494, startPoint y: 400, endPoint x: 435, endPoint y: 402, distance: 58.5
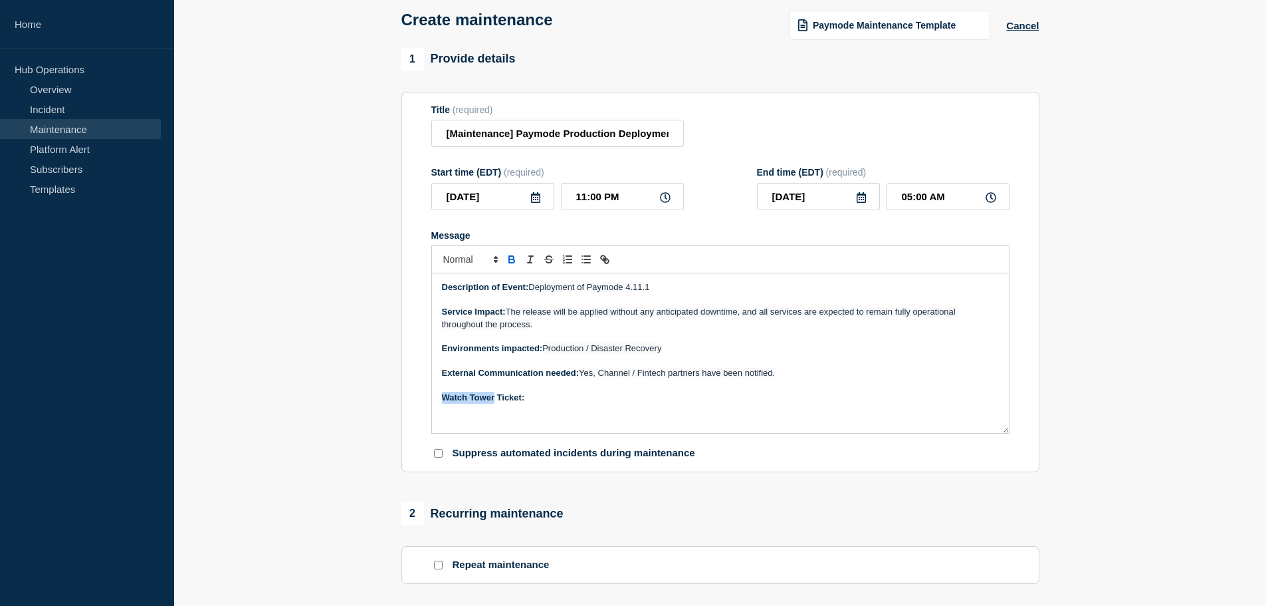
click at [435, 402] on div "Description of Event: Deployment of Paymode 4.11.1 Service Impact: The release …" at bounding box center [720, 353] width 577 height 160
click at [542, 404] on p "Jira Ticket:" at bounding box center [720, 398] width 557 height 12
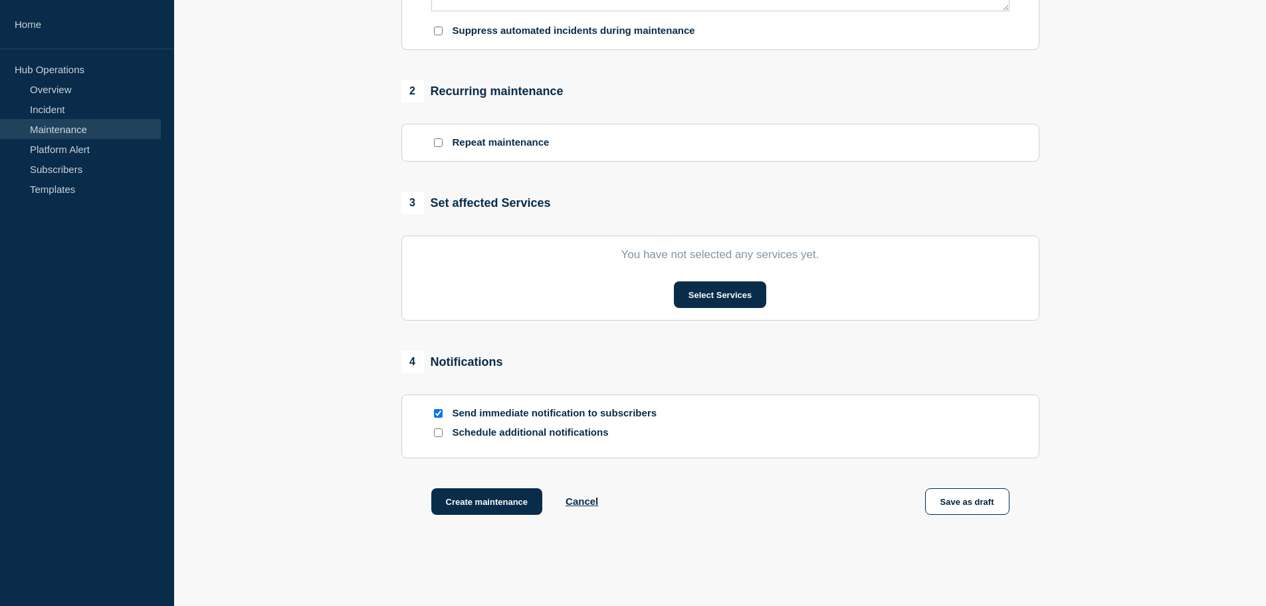
scroll to position [354, 0]
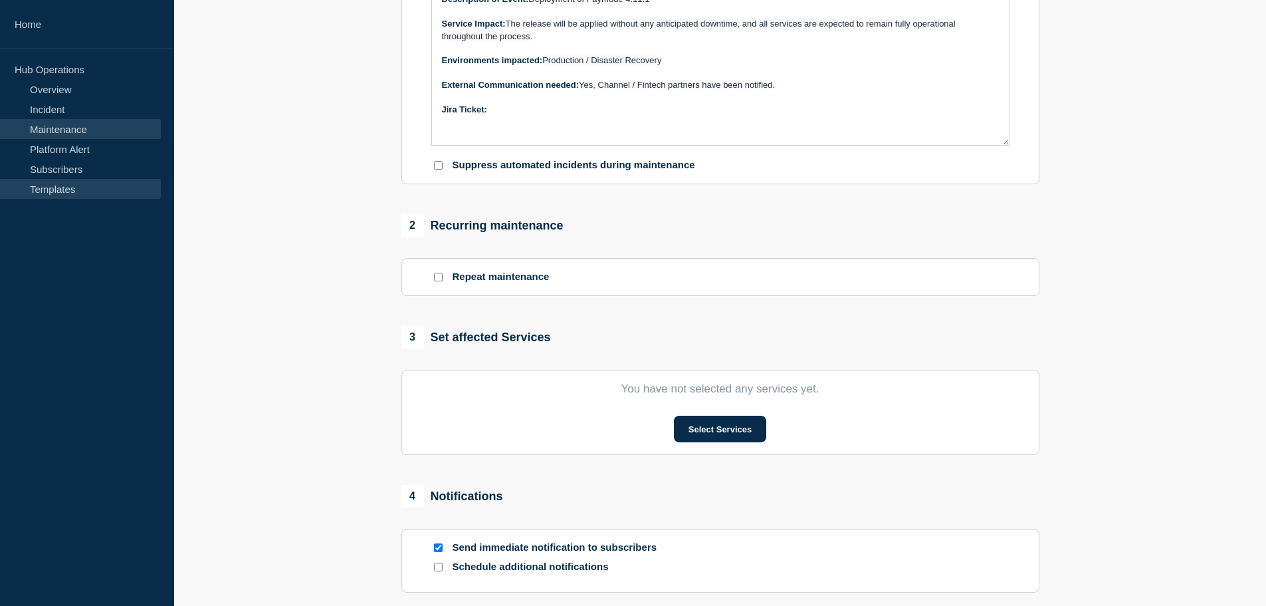
click at [62, 186] on link "Templates" at bounding box center [80, 189] width 161 height 20
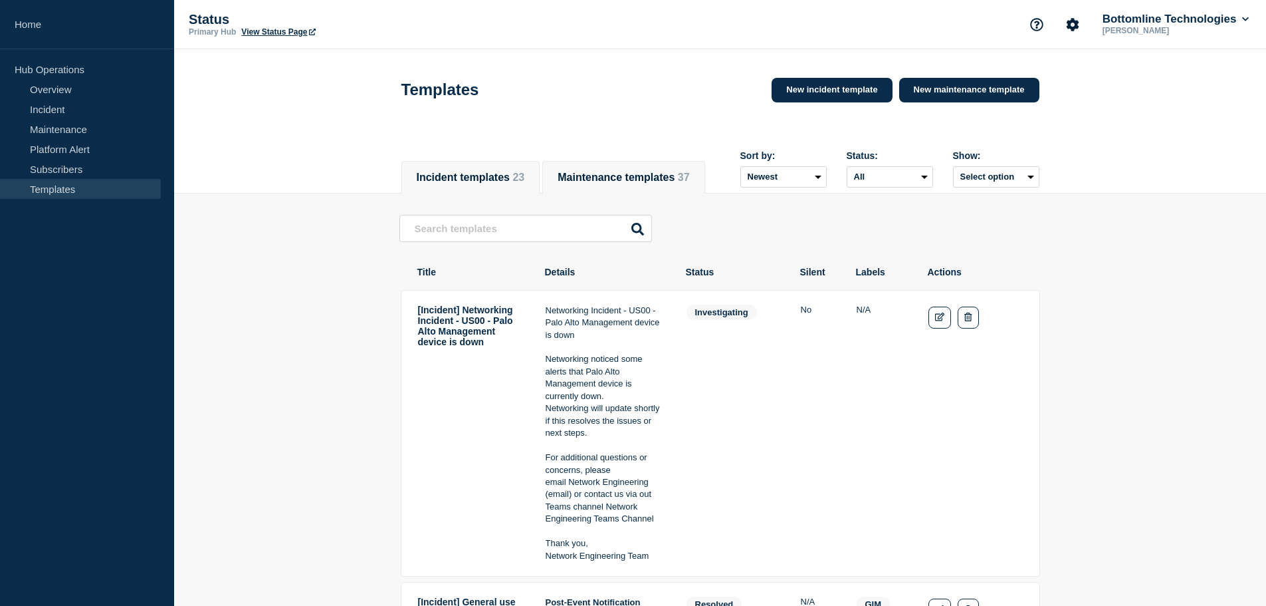
click at [678, 172] on span "37" at bounding box center [684, 177] width 12 height 11
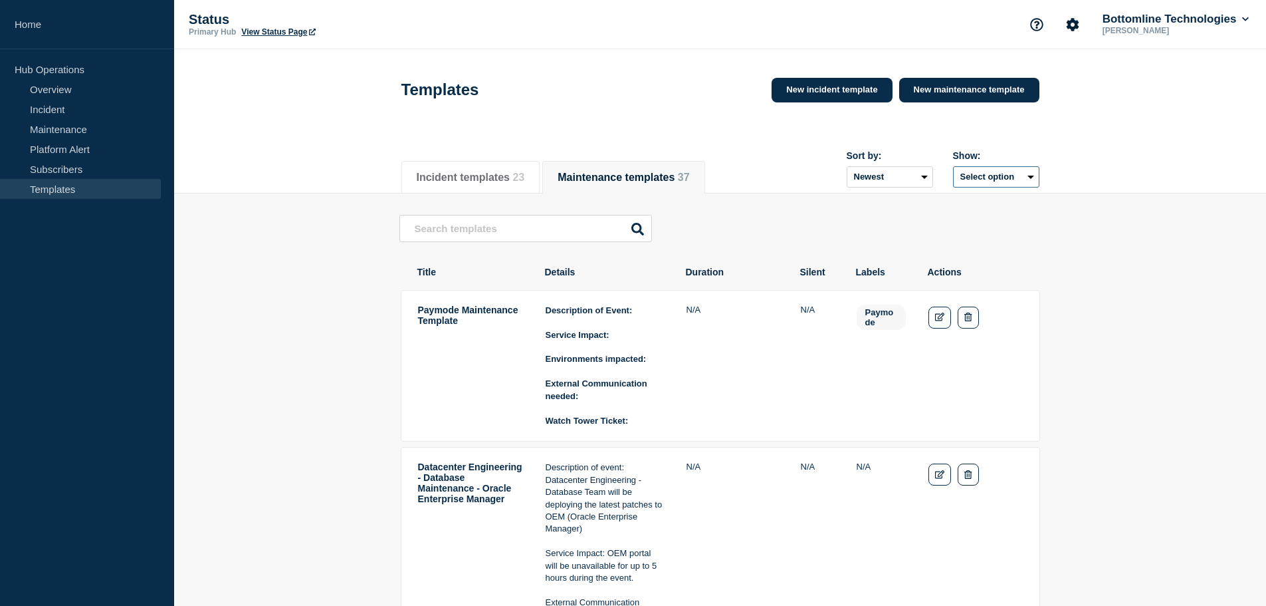
click at [1006, 181] on button "Select option" at bounding box center [996, 176] width 86 height 21
click at [1008, 181] on button "Select option All Deleted Created by me" at bounding box center [996, 176] width 86 height 21
click at [549, 238] on input "text" at bounding box center [526, 228] width 253 height 27
type input "PMX"
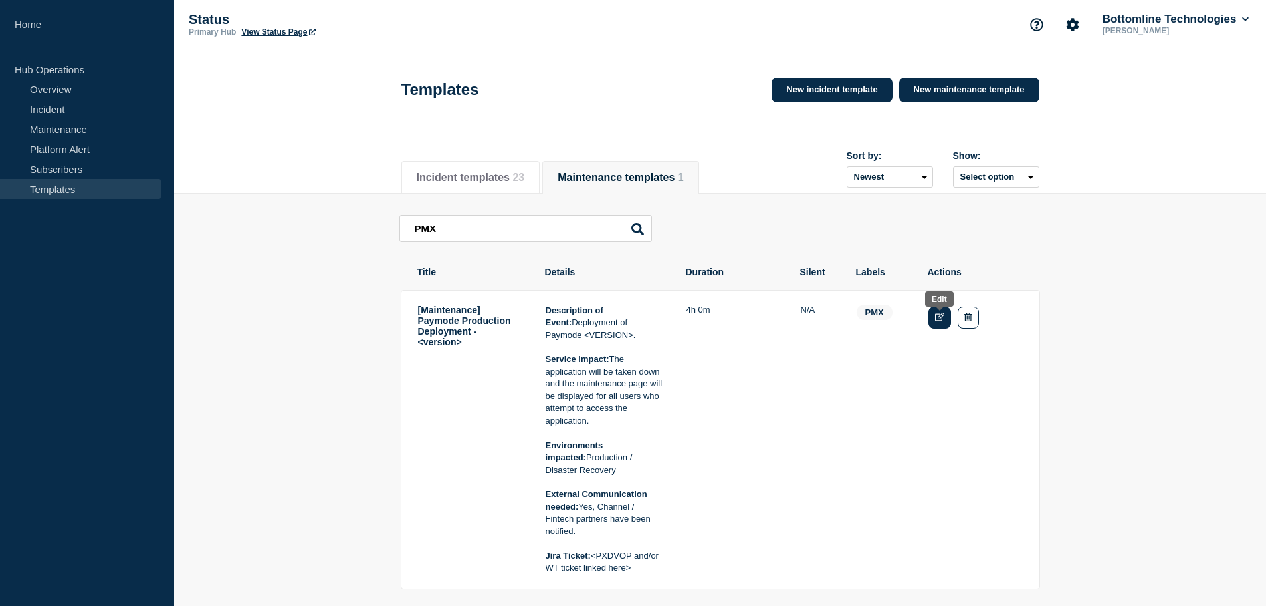
click at [937, 321] on icon "Edit" at bounding box center [940, 316] width 10 height 9
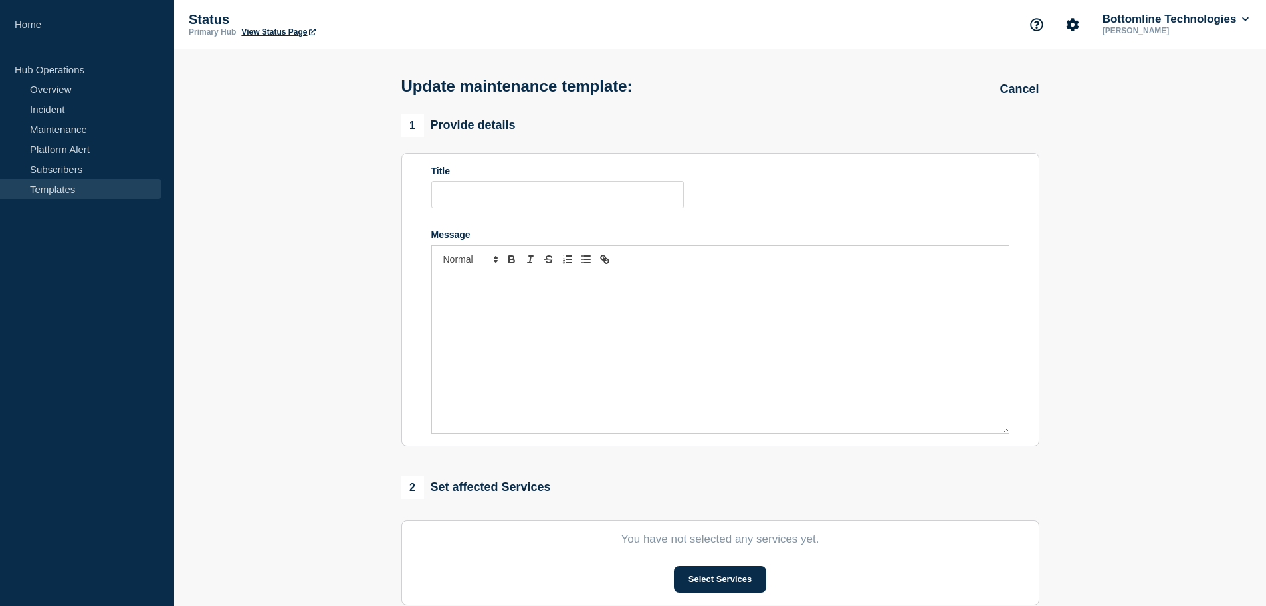
type input "[Maintenance] Paymode Production Deployment - <version>"
type input "04:00"
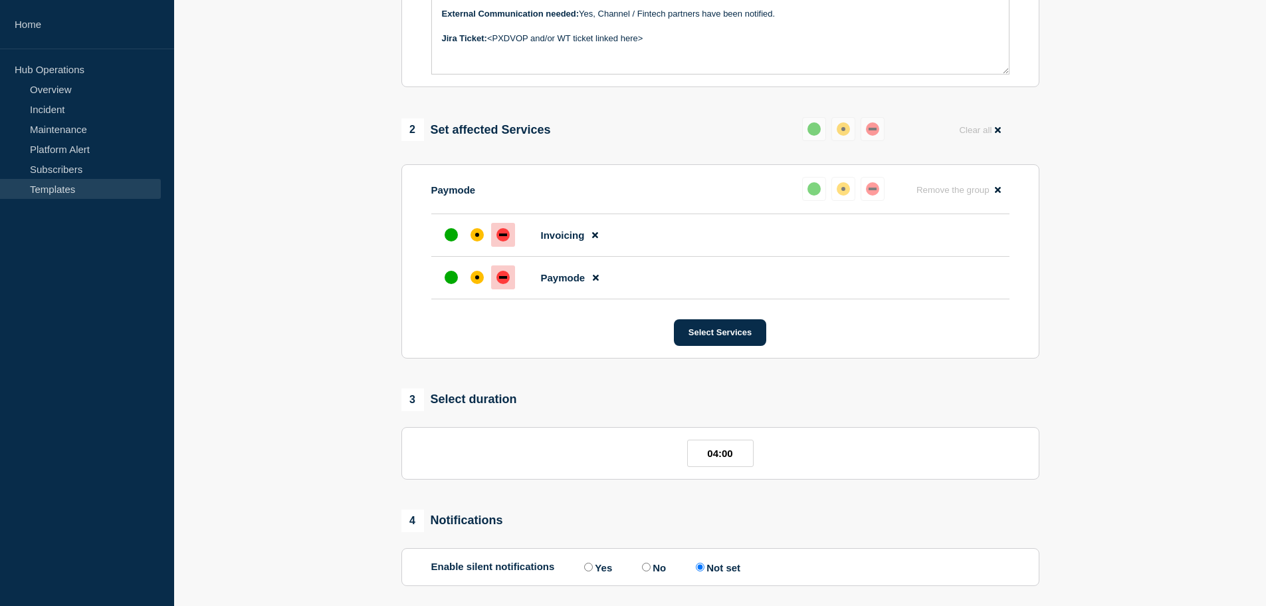
scroll to position [612, 0]
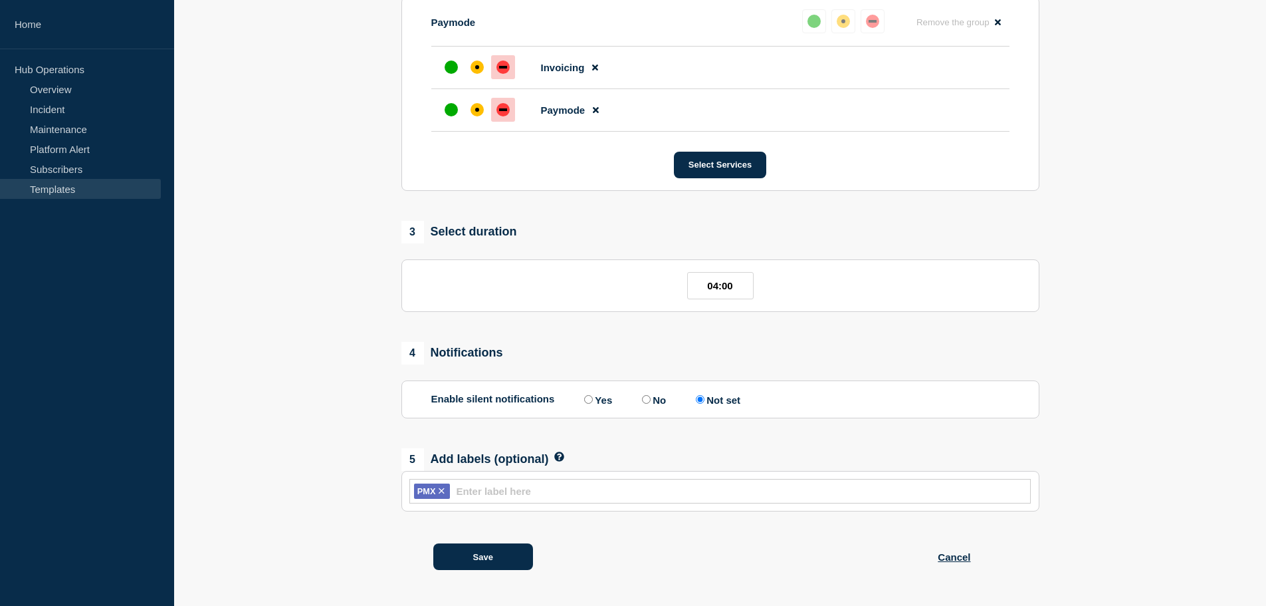
click at [443, 490] on icon at bounding box center [442, 491] width 10 height 10
click at [451, 491] on input "text" at bounding box center [720, 490] width 606 height 11
type input "Paymode"
click at [537, 522] on div "Save Cancel" at bounding box center [721, 548] width 638 height 74
click at [495, 559] on button "Save" at bounding box center [483, 556] width 100 height 27
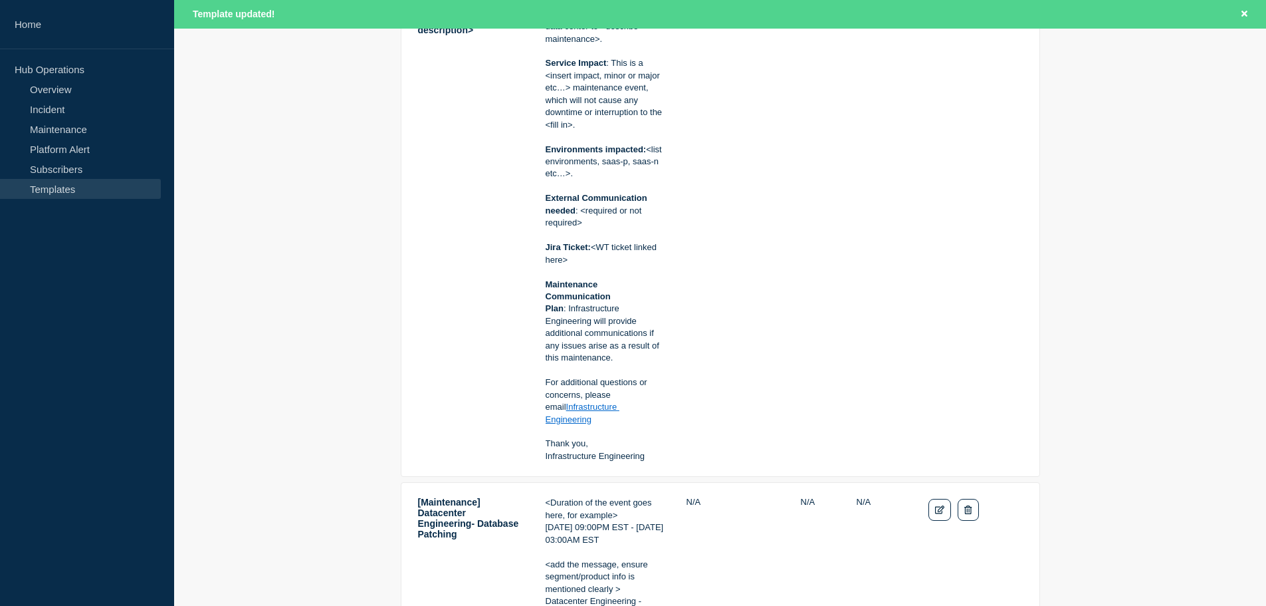
scroll to position [1418, 0]
